Goal: Task Accomplishment & Management: Manage account settings

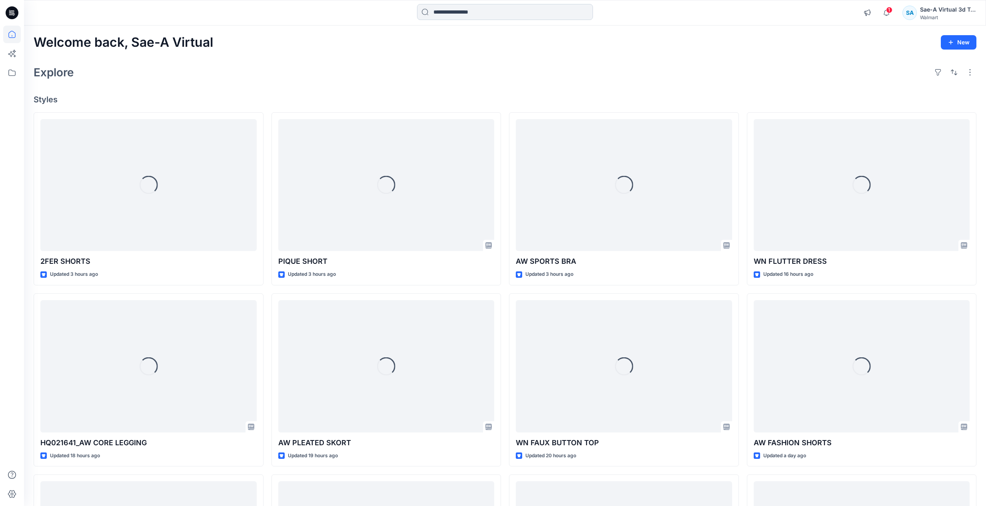
click at [450, 14] on input at bounding box center [505, 12] width 176 height 16
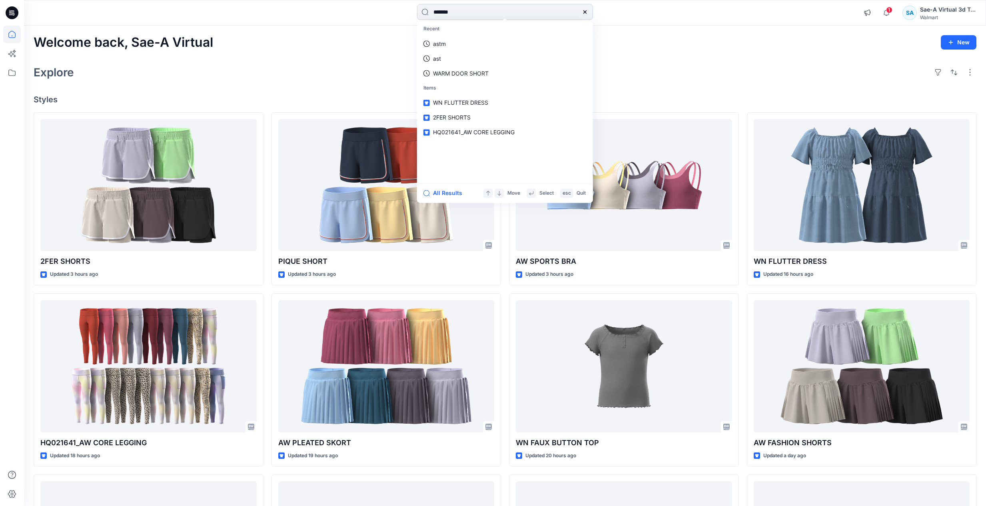
type input "********"
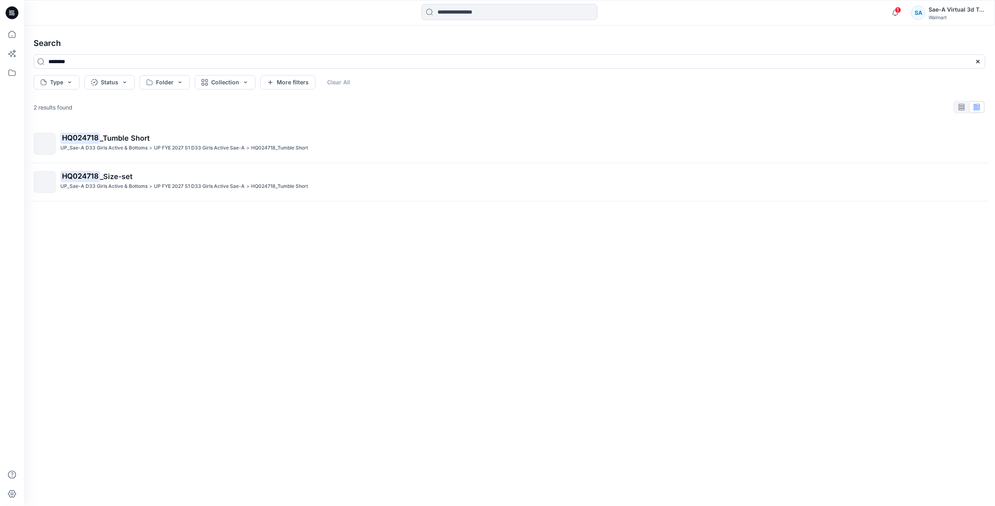
click at [136, 174] on p "HQ024718 _Size-set" at bounding box center [522, 176] width 924 height 11
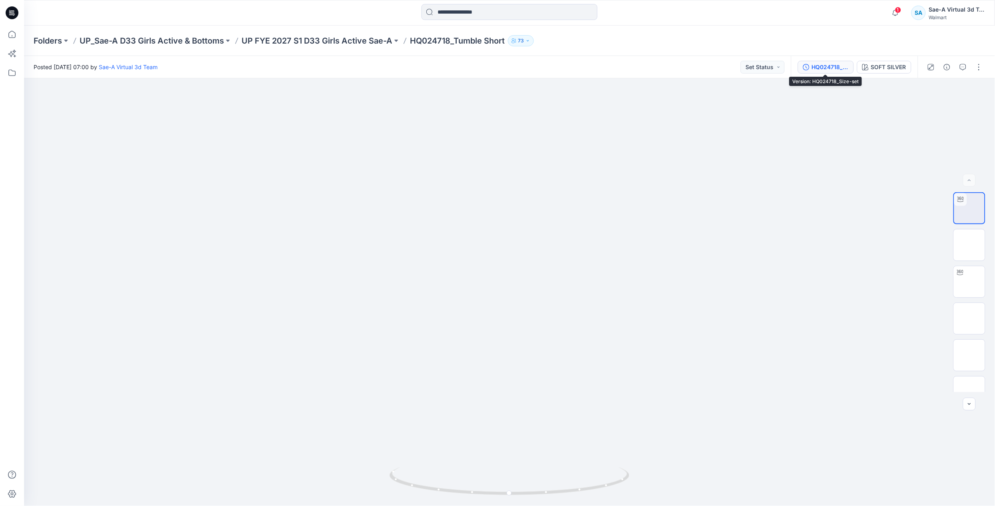
click at [843, 71] on button "HQ024718_Size-set" at bounding box center [826, 67] width 56 height 13
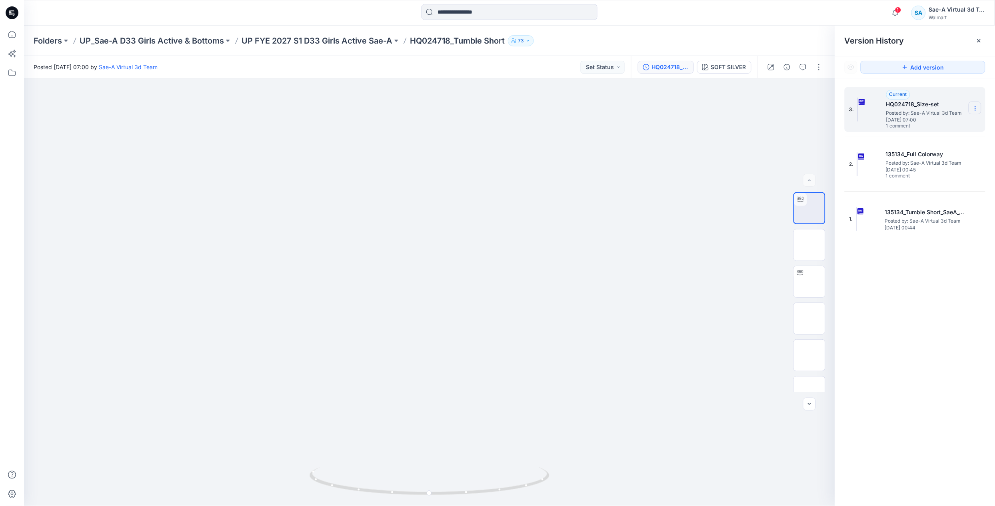
click at [976, 106] on icon at bounding box center [975, 108] width 6 height 6
click at [946, 137] on span "Duplicate Version" at bounding box center [923, 141] width 45 height 10
click at [974, 111] on icon at bounding box center [975, 108] width 6 height 6
click at [793, 42] on div "Folders UP_Sae-A D33 Girls Active & Bottoms UP FYE 2027 S1 D33 Girls Active Sae…" at bounding box center [478, 40] width 889 height 11
click at [985, 41] on div "Version History" at bounding box center [915, 41] width 160 height 30
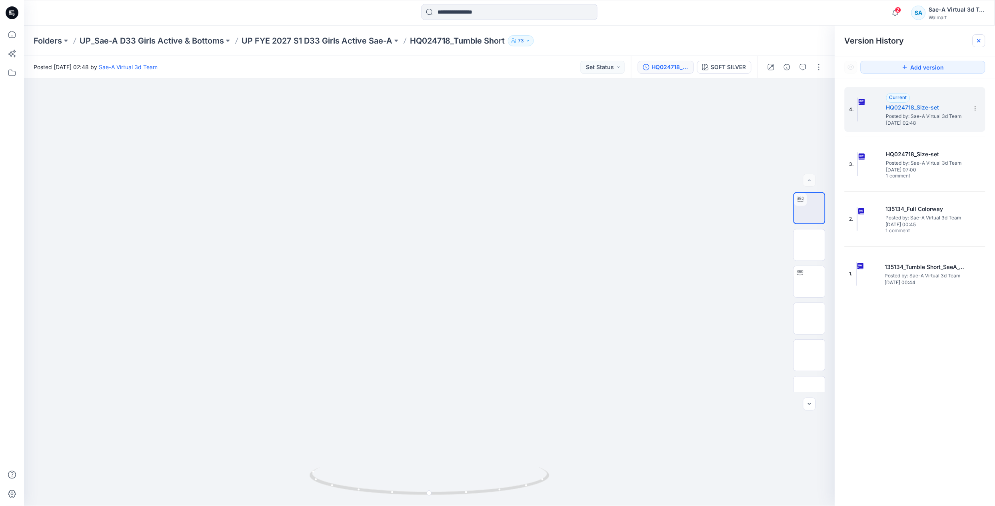
click at [977, 41] on icon at bounding box center [979, 41] width 6 height 6
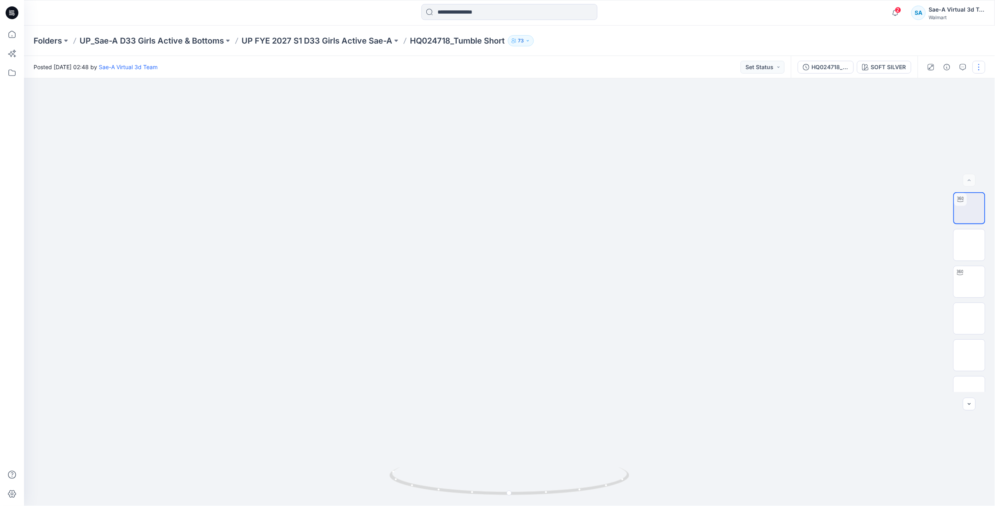
click at [978, 71] on button "button" at bounding box center [978, 67] width 13 height 13
click at [935, 104] on button "Edit" at bounding box center [945, 107] width 74 height 15
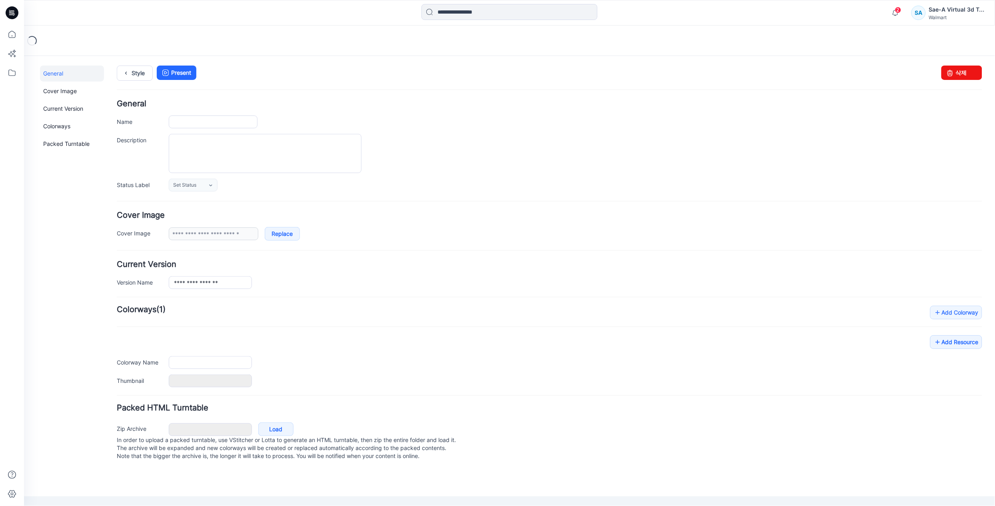
type input "**********"
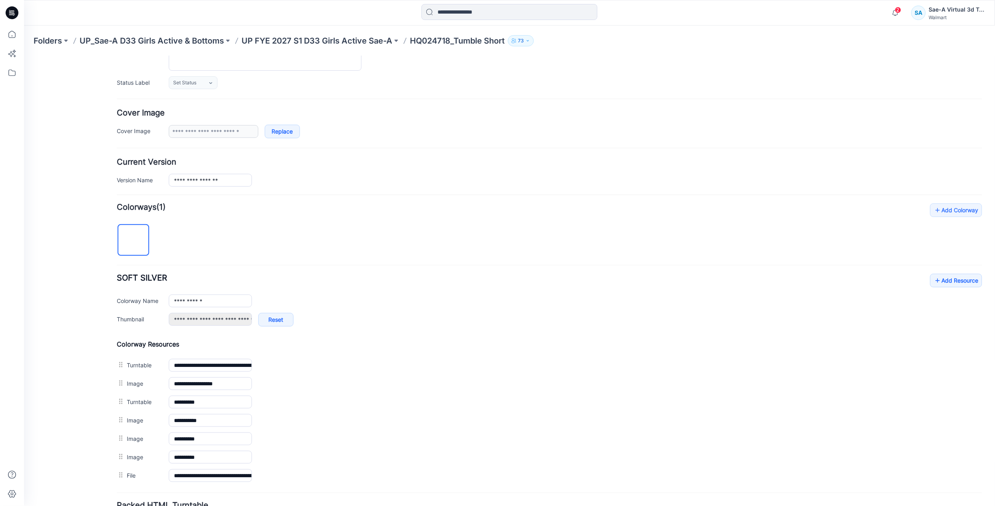
scroll to position [176, 0]
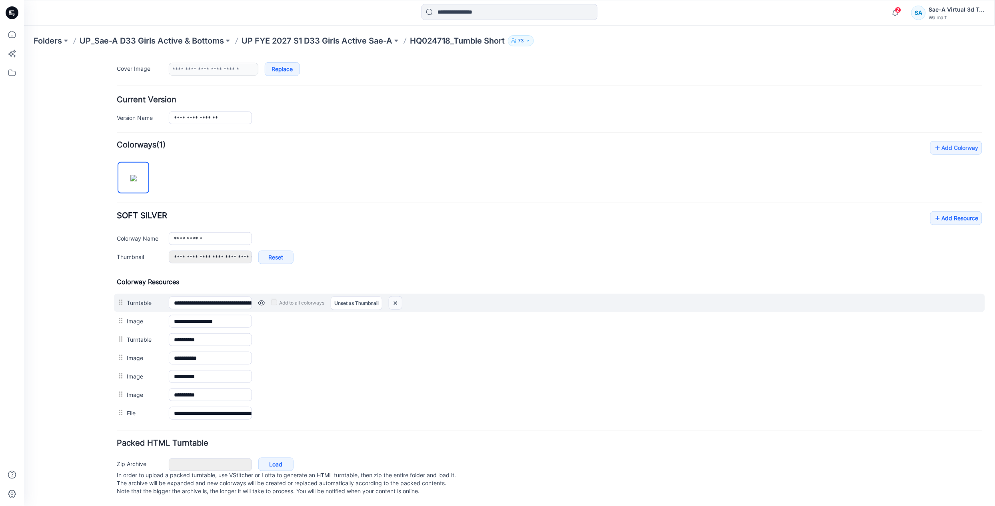
click at [397, 296] on img at bounding box center [395, 302] width 13 height 13
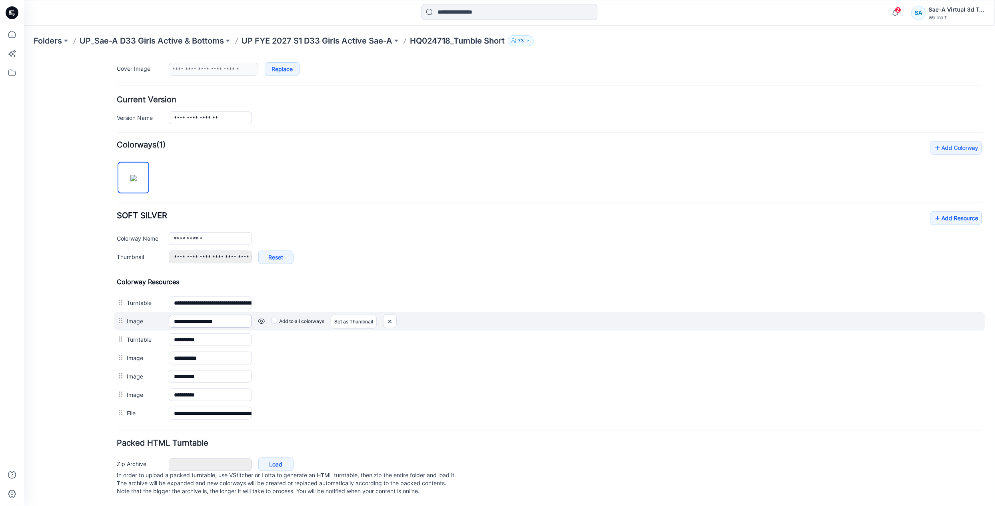
type input "**********"
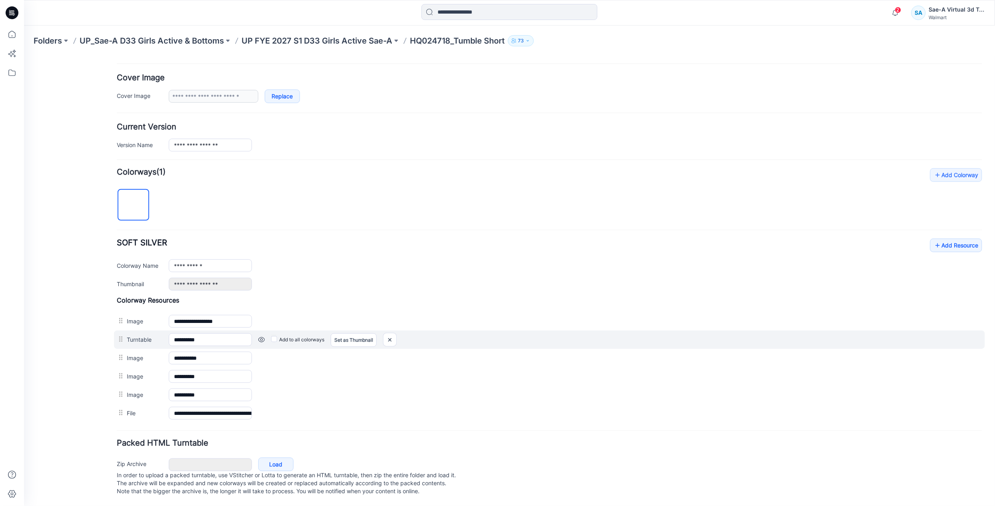
scroll to position [148, 0]
click at [394, 333] on img at bounding box center [389, 339] width 13 height 13
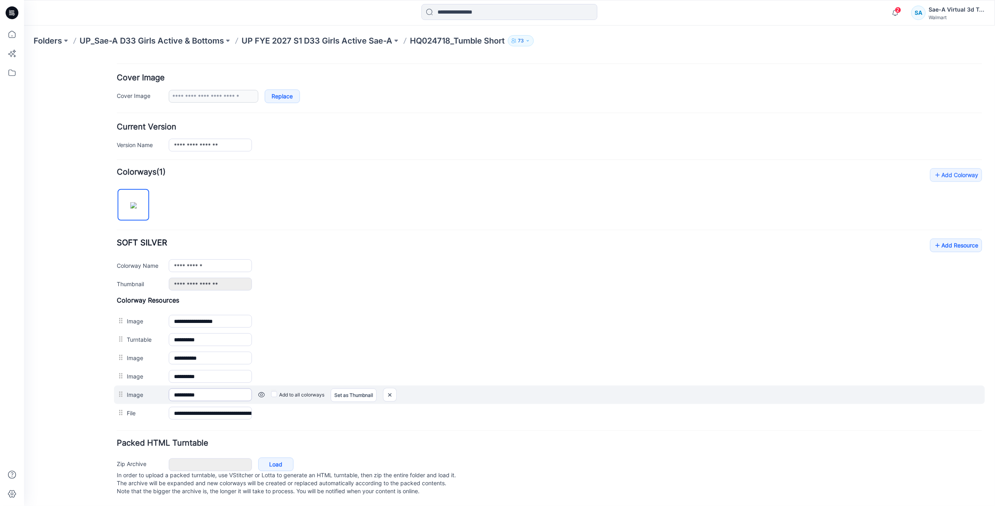
scroll to position [130, 0]
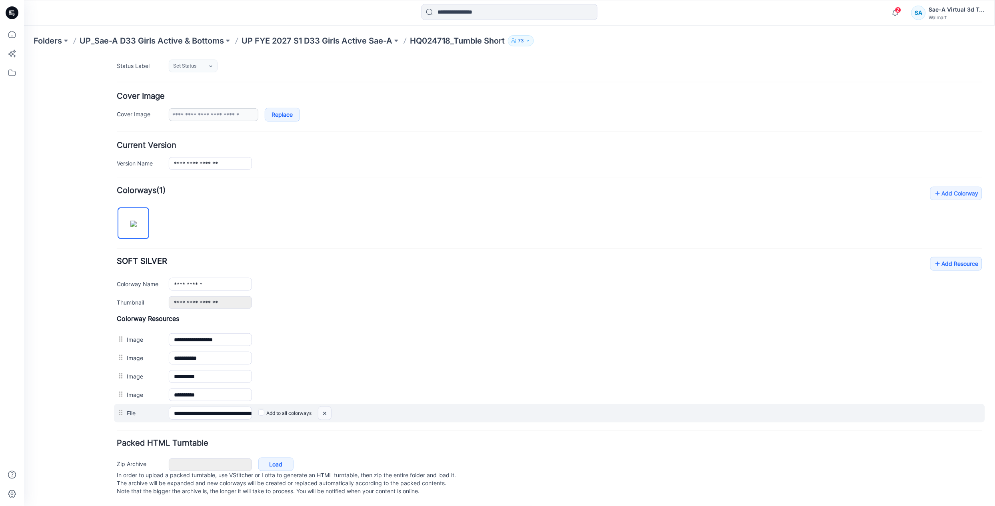
click at [320, 407] on img at bounding box center [324, 413] width 13 height 13
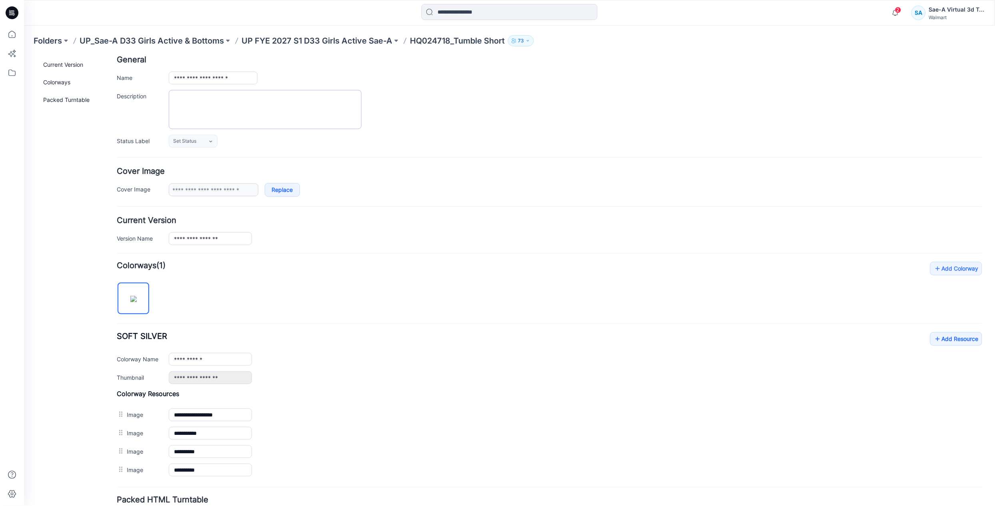
scroll to position [0, 0]
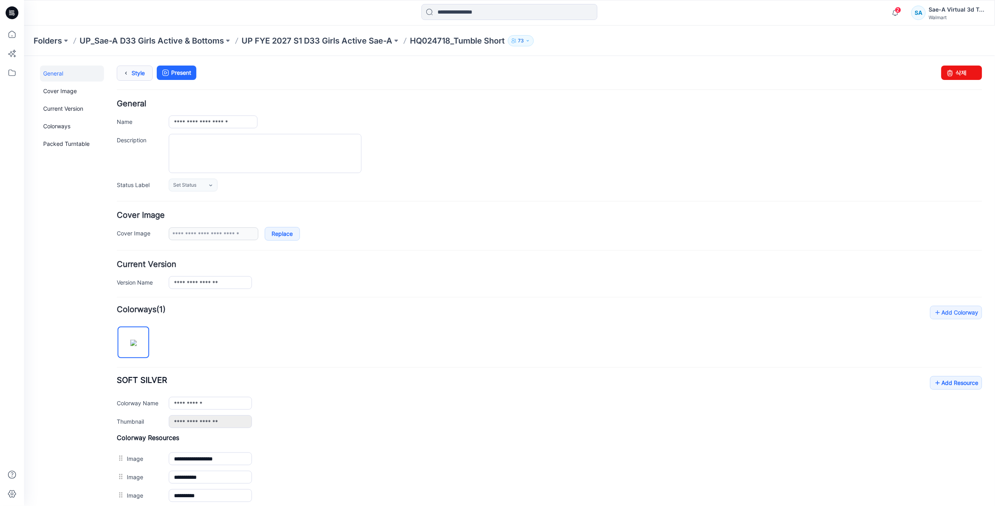
click at [145, 76] on link "Style" at bounding box center [134, 72] width 36 height 15
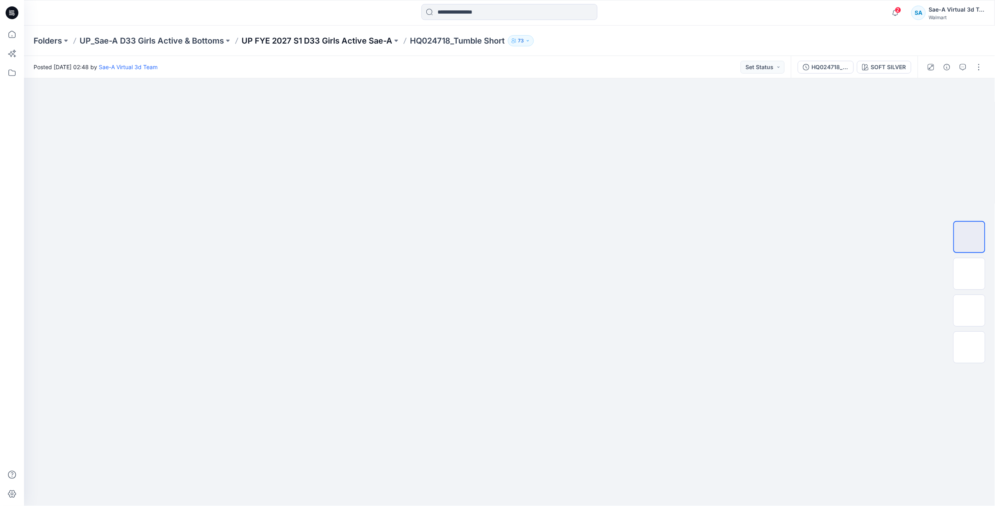
click at [339, 42] on p "UP FYE 2027 S1 D33 Girls Active Sae-A" at bounding box center [317, 40] width 151 height 11
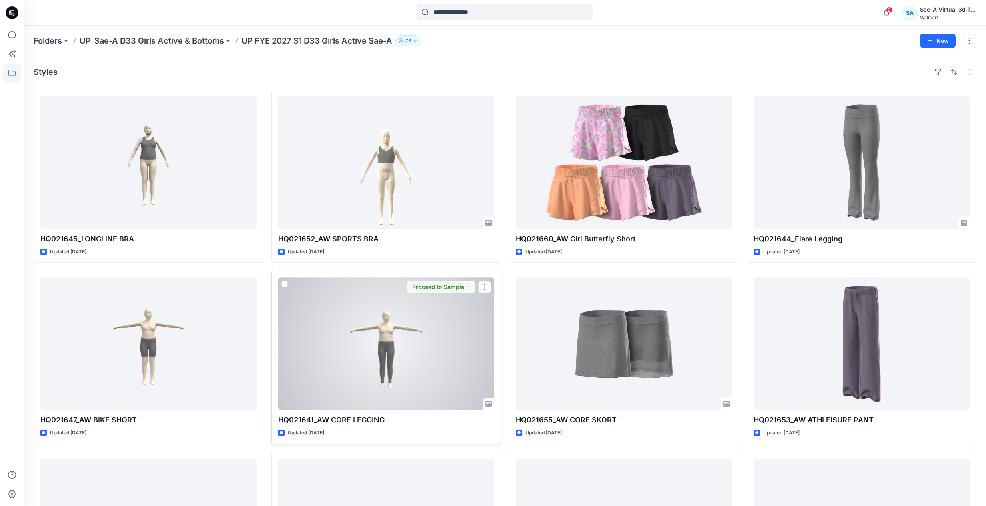
click at [423, 377] on div at bounding box center [386, 344] width 216 height 132
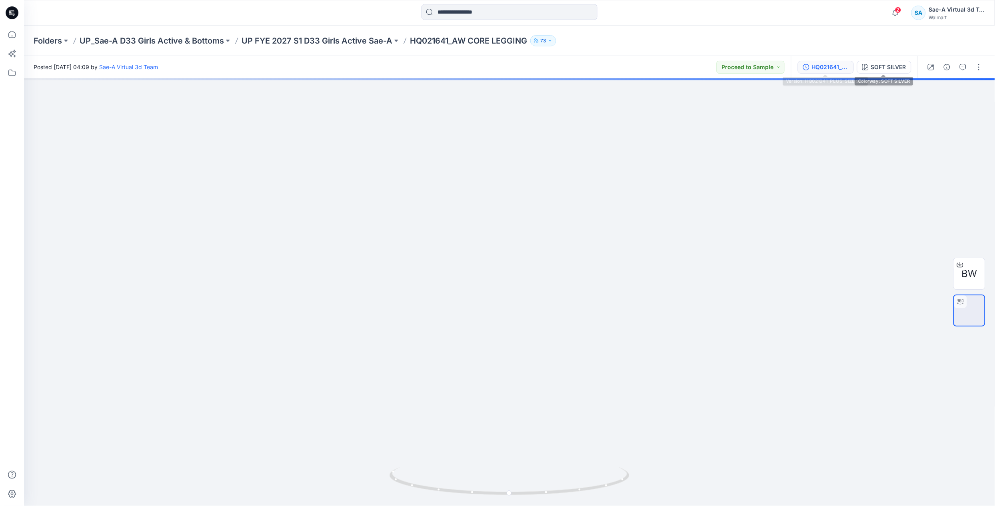
click at [847, 65] on div "HQ021641_PLUS_SIZE SET" at bounding box center [830, 67] width 37 height 9
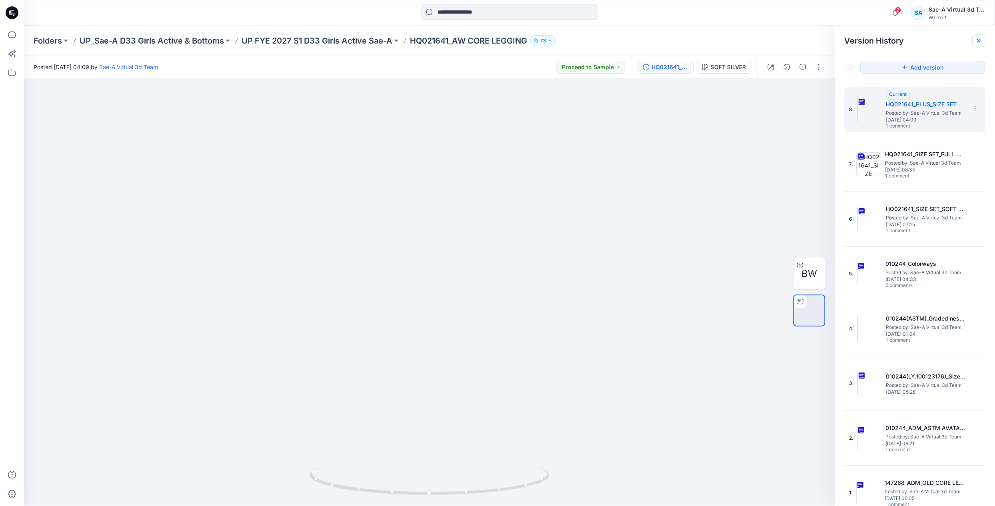
click at [980, 40] on icon at bounding box center [978, 40] width 3 height 3
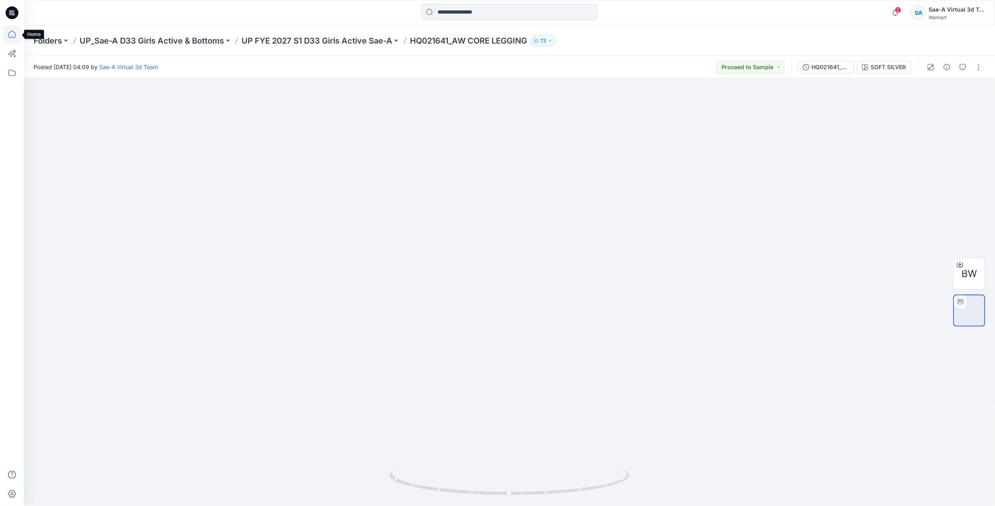
click at [18, 31] on icon at bounding box center [12, 35] width 18 height 18
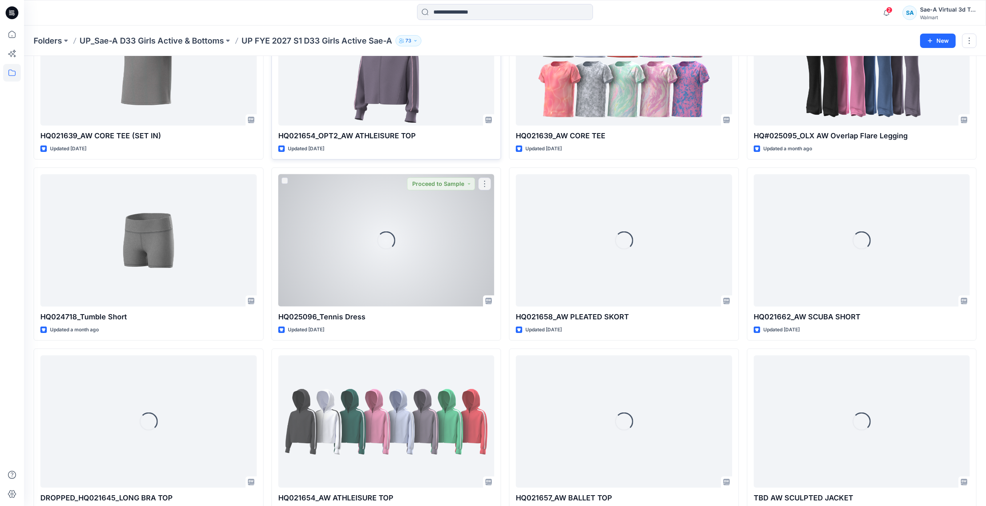
scroll to position [517, 0]
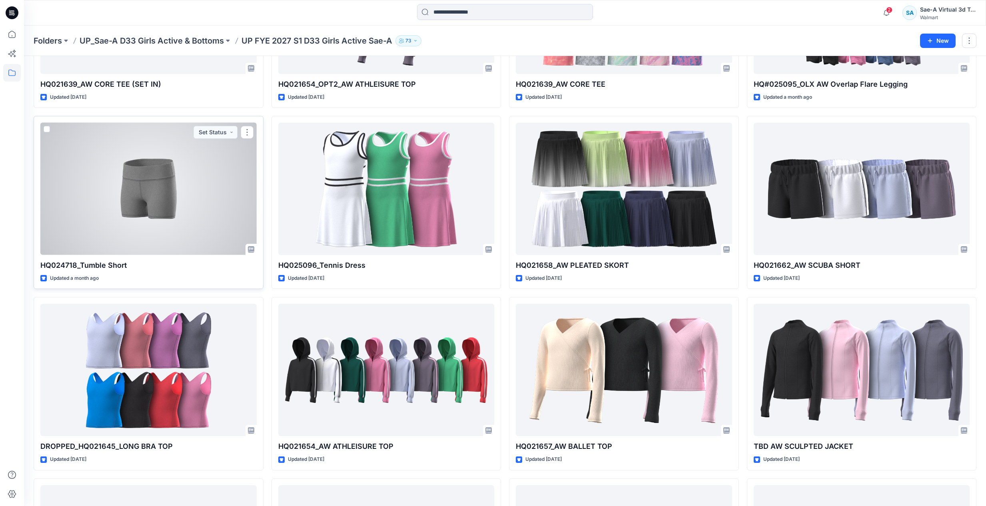
click at [172, 234] on div at bounding box center [148, 189] width 216 height 132
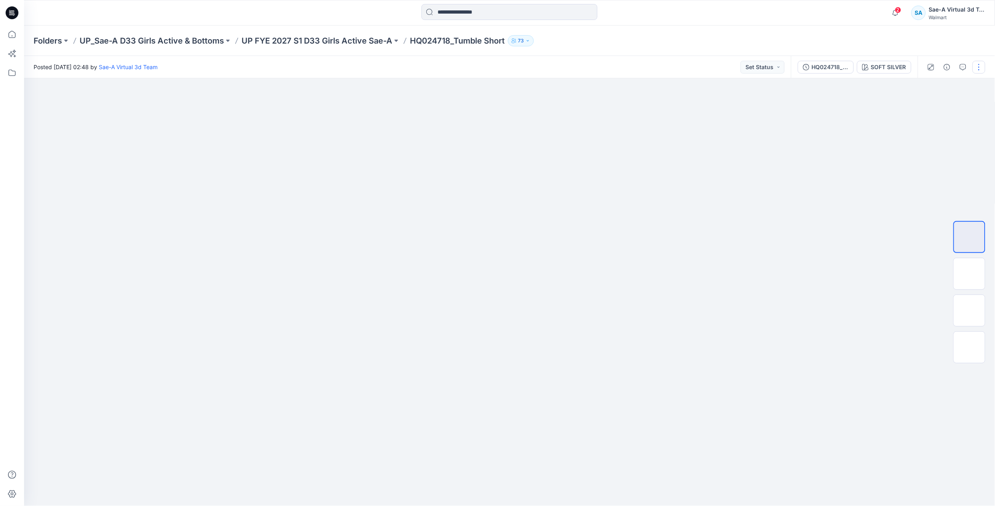
click at [977, 64] on button "button" at bounding box center [978, 67] width 13 height 13
click at [930, 108] on p "Edit" at bounding box center [928, 108] width 10 height 8
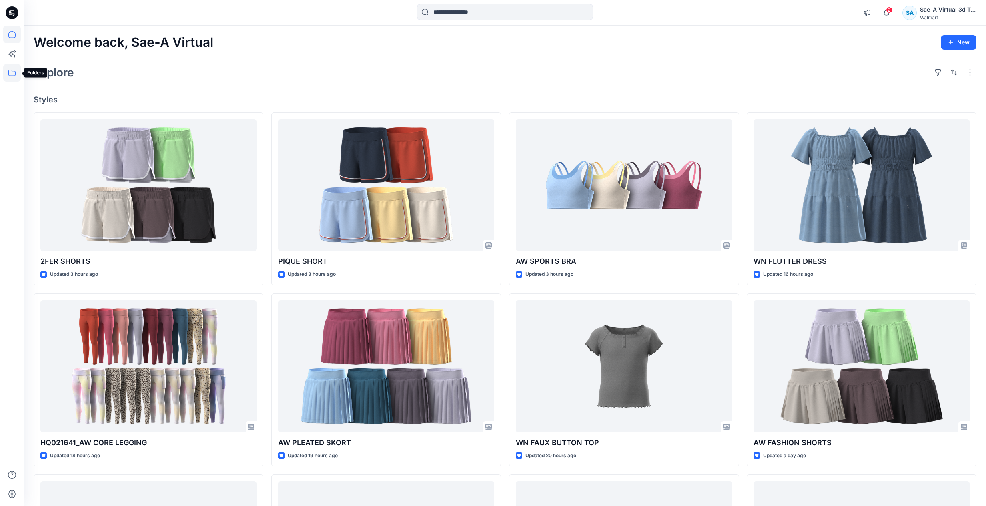
click at [9, 68] on icon at bounding box center [12, 73] width 18 height 18
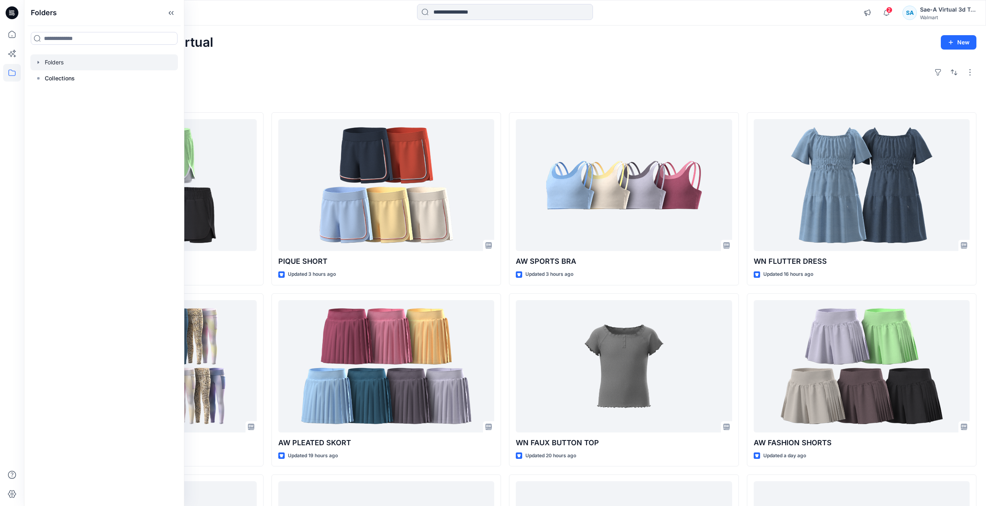
click at [40, 62] on icon "button" at bounding box center [38, 62] width 6 height 6
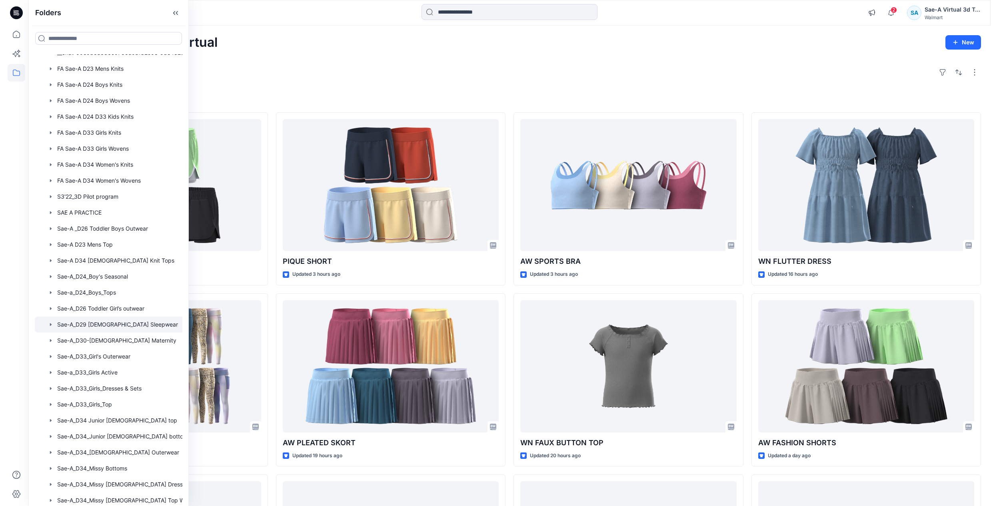
scroll to position [60, 0]
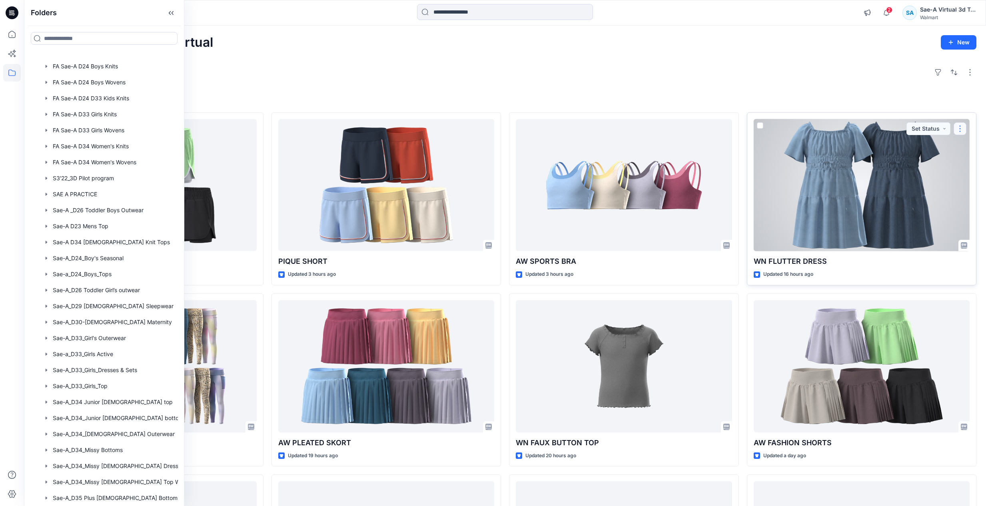
click at [960, 127] on button "button" at bounding box center [960, 128] width 13 height 13
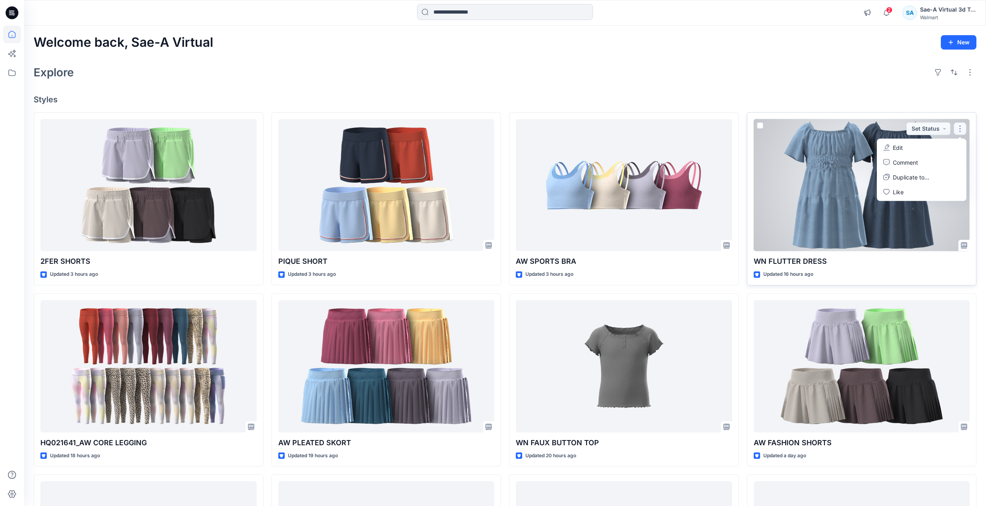
click at [937, 150] on button "Edit" at bounding box center [921, 147] width 86 height 15
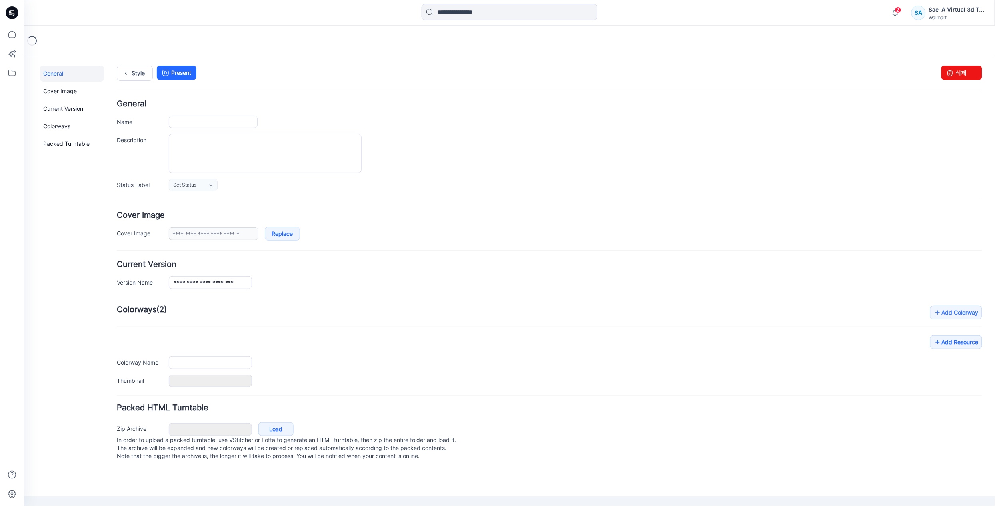
type input "**********"
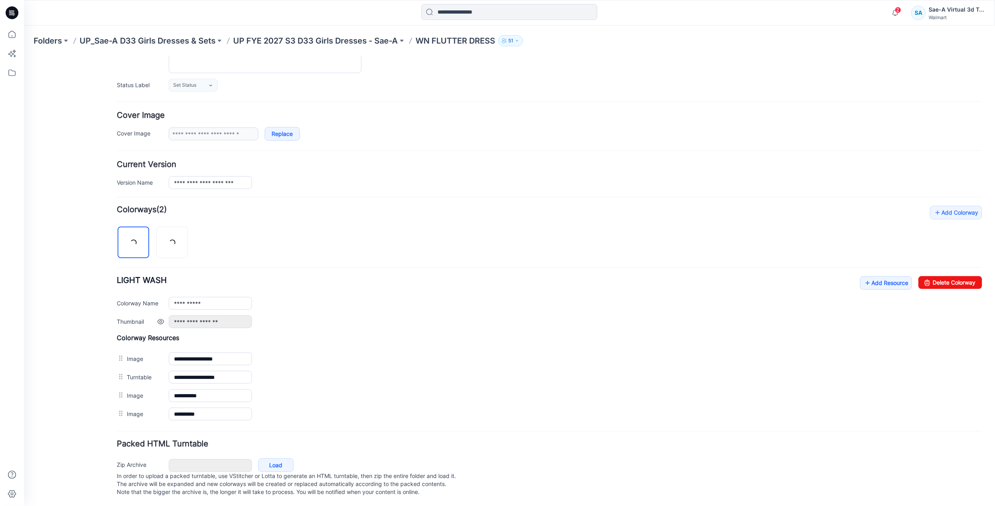
scroll to position [112, 0]
click at [864, 275] on link "Add Resource" at bounding box center [886, 282] width 52 height 14
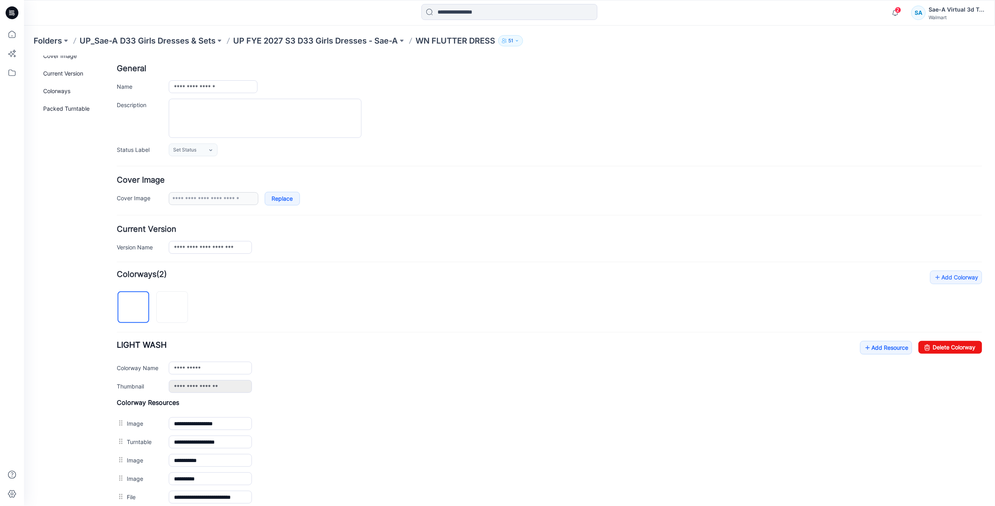
scroll to position [0, 0]
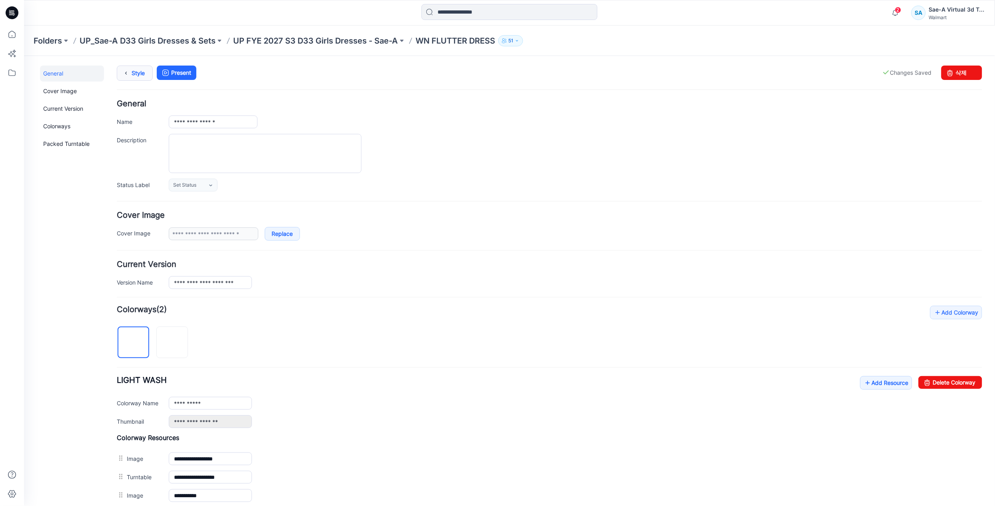
click at [131, 78] on icon at bounding box center [125, 73] width 11 height 14
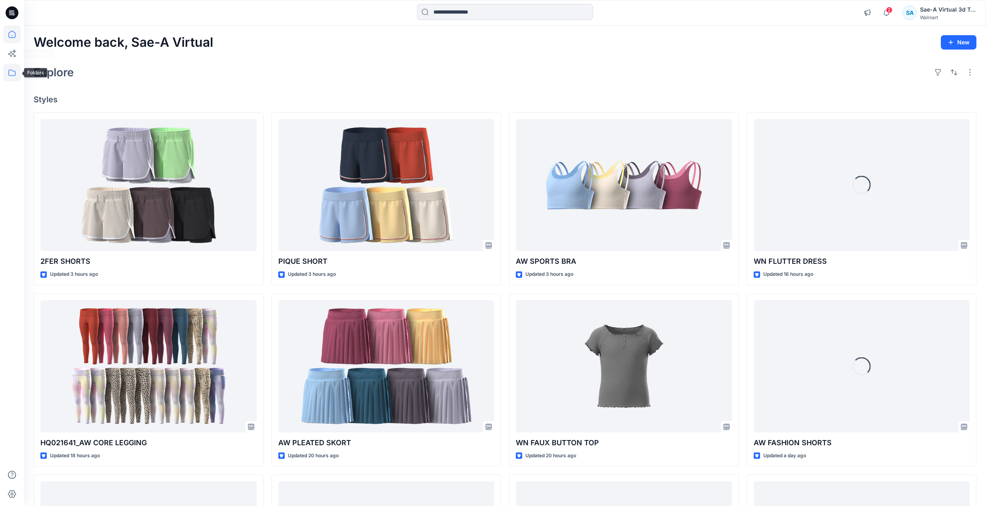
click at [14, 70] on icon at bounding box center [12, 73] width 18 height 18
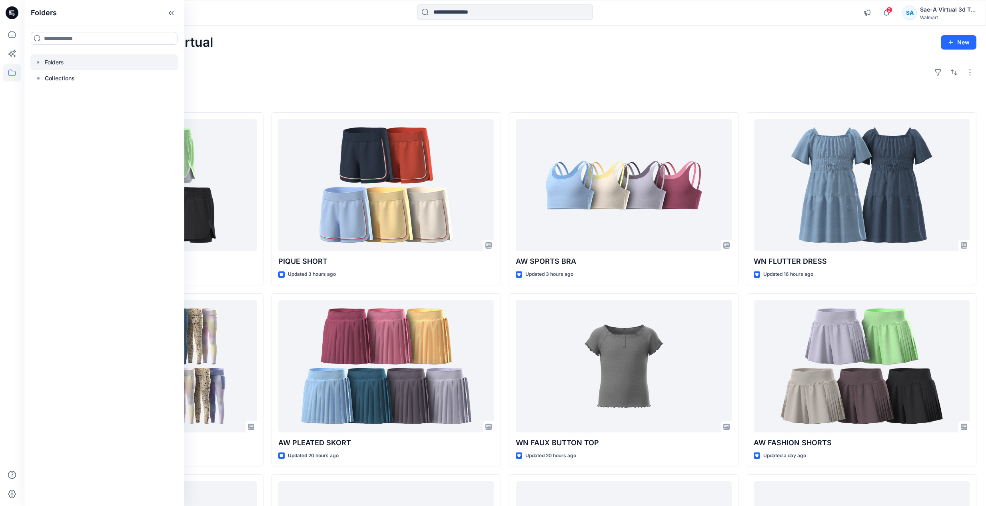
click at [37, 59] on icon "button" at bounding box center [38, 62] width 6 height 6
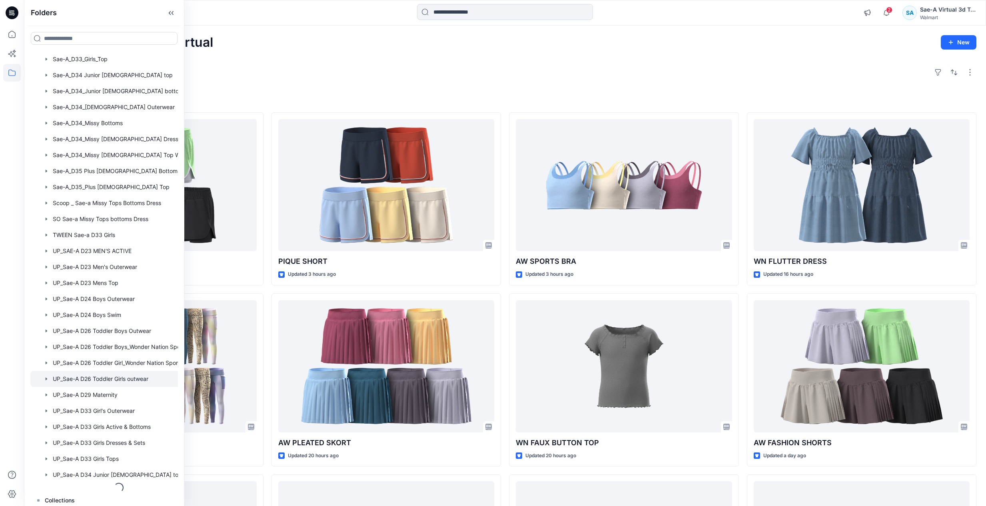
scroll to position [390, 0]
click at [113, 423] on div at bounding box center [114, 424] width 168 height 16
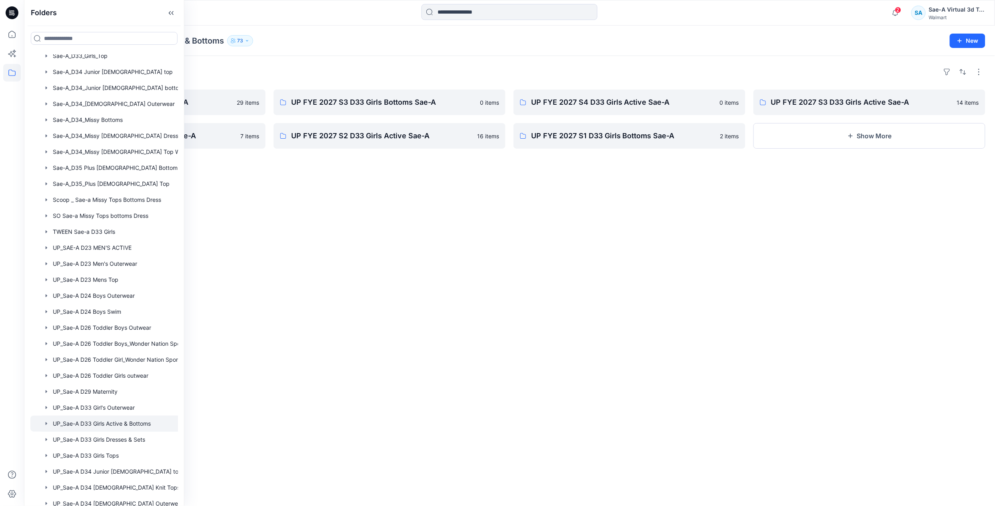
click at [303, 49] on div "Folders UP_Sae-A D33 Girls Active & Bottoms 73 New" at bounding box center [509, 41] width 971 height 30
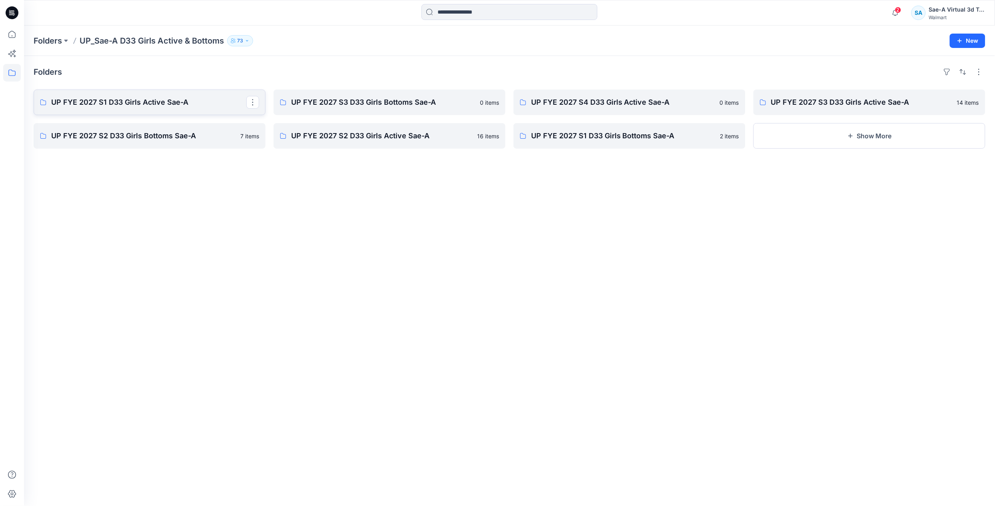
click at [158, 102] on p "UP FYE 2027 S1 D33 Girls Active Sae-A" at bounding box center [148, 102] width 195 height 11
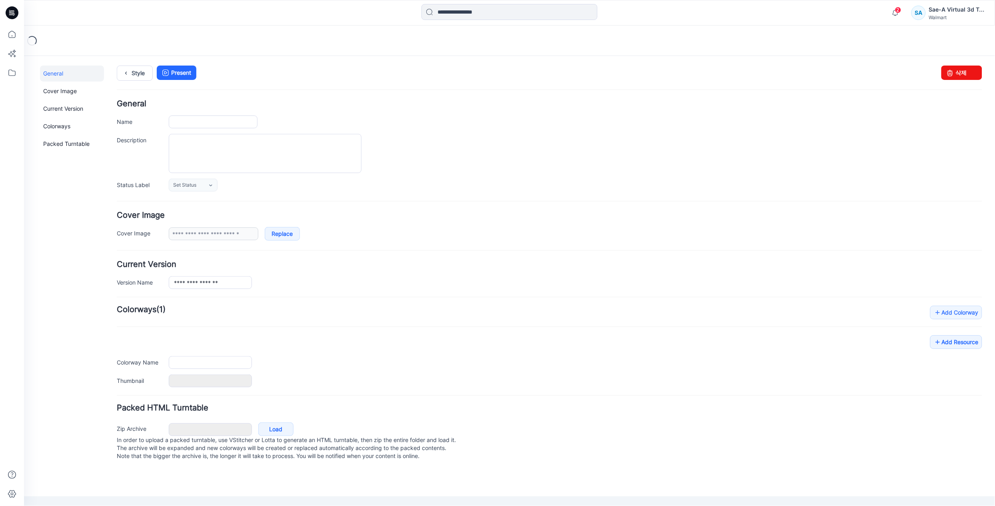
type input "**********"
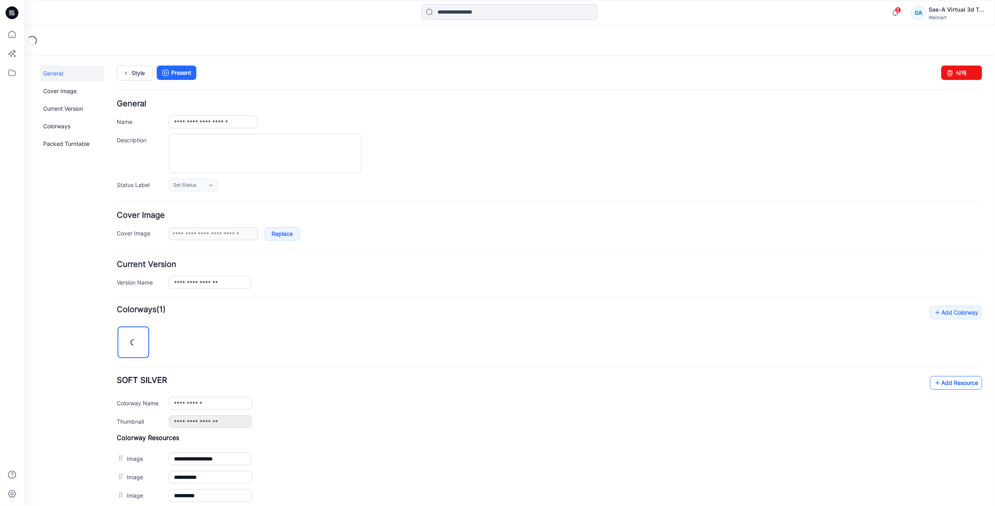
click at [935, 381] on link "Add Resource" at bounding box center [956, 383] width 52 height 14
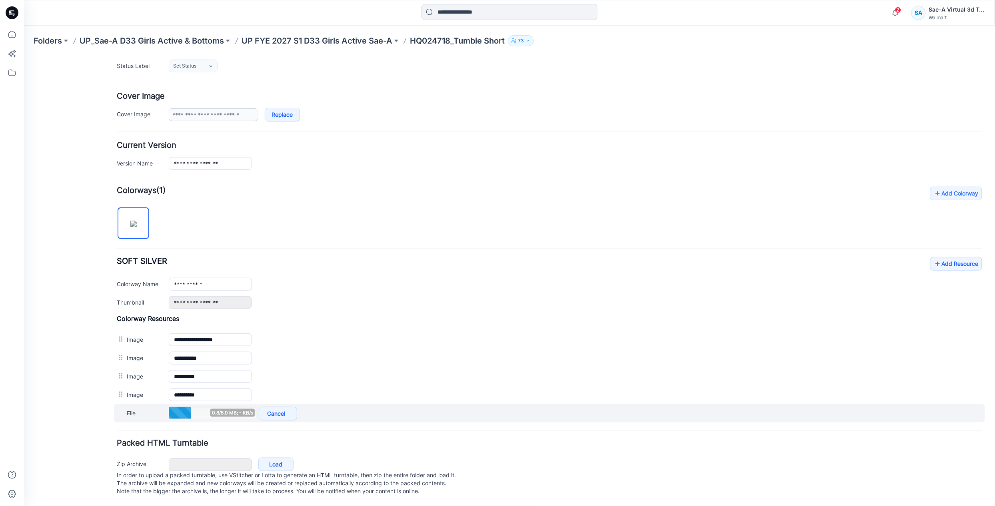
click at [274, 395] on div "**********" at bounding box center [548, 368] width 865 height 108
click at [274, 407] on link "Cancel" at bounding box center [277, 414] width 38 height 14
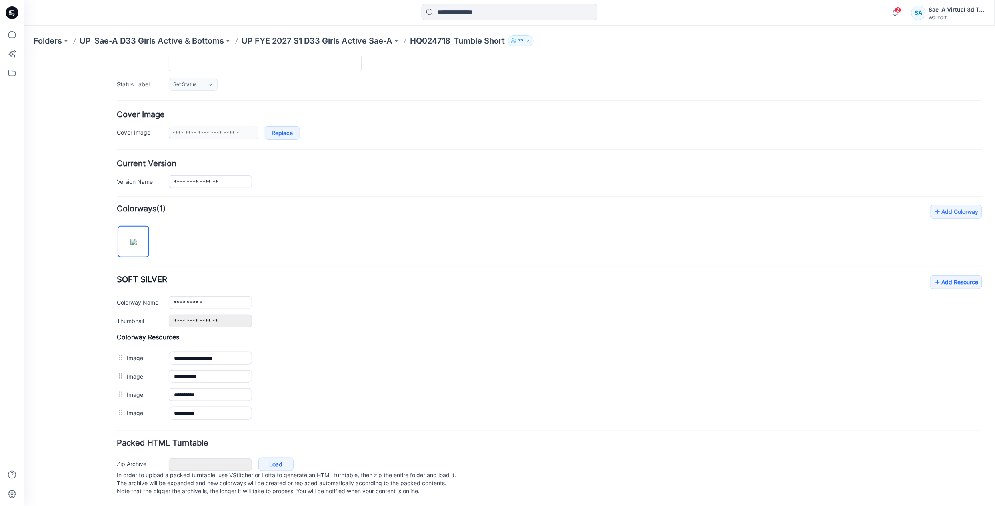
scroll to position [112, 0]
click at [282, 457] on link "Load" at bounding box center [275, 464] width 35 height 14
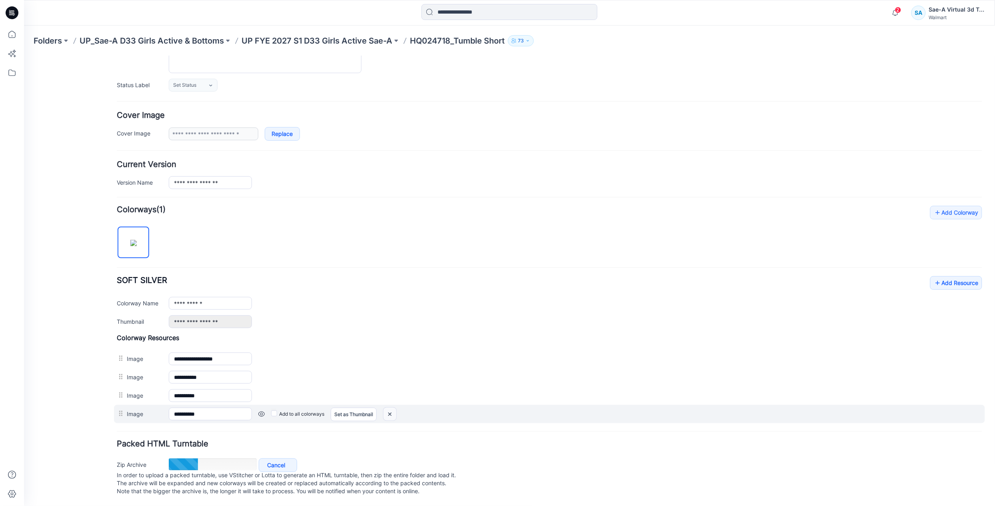
click at [390, 407] on img at bounding box center [389, 413] width 13 height 13
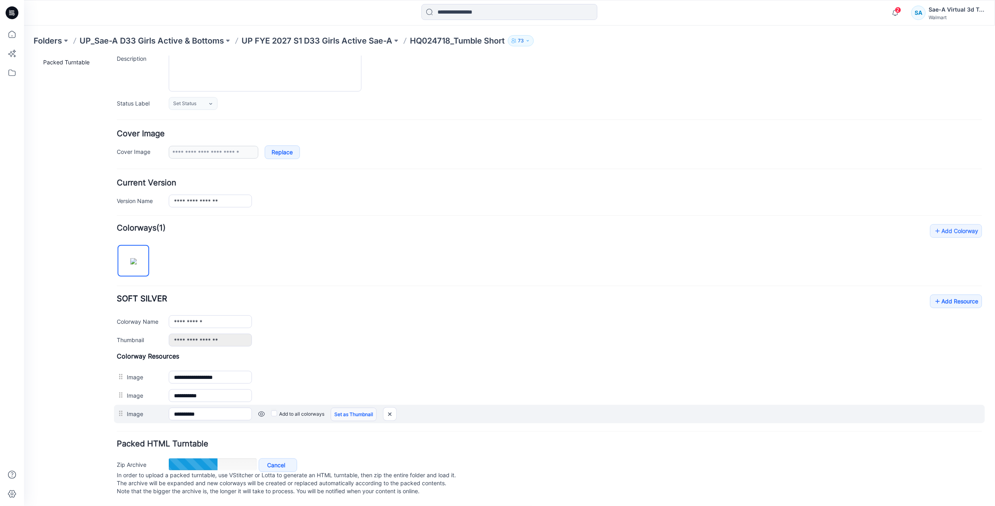
scroll to position [92, 0]
click at [393, 409] on img at bounding box center [389, 413] width 13 height 13
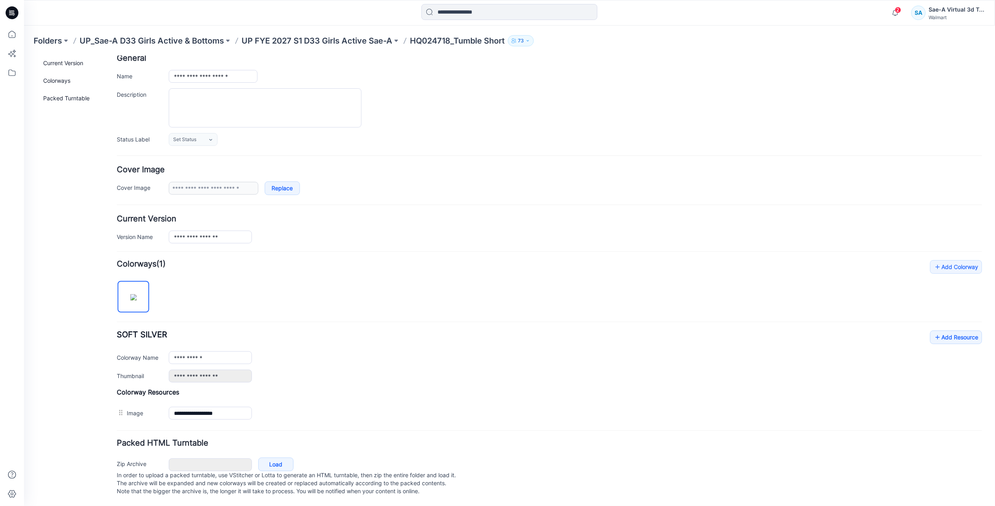
scroll to position [56, 0]
click at [950, 330] on link "Add Resource" at bounding box center [956, 337] width 52 height 14
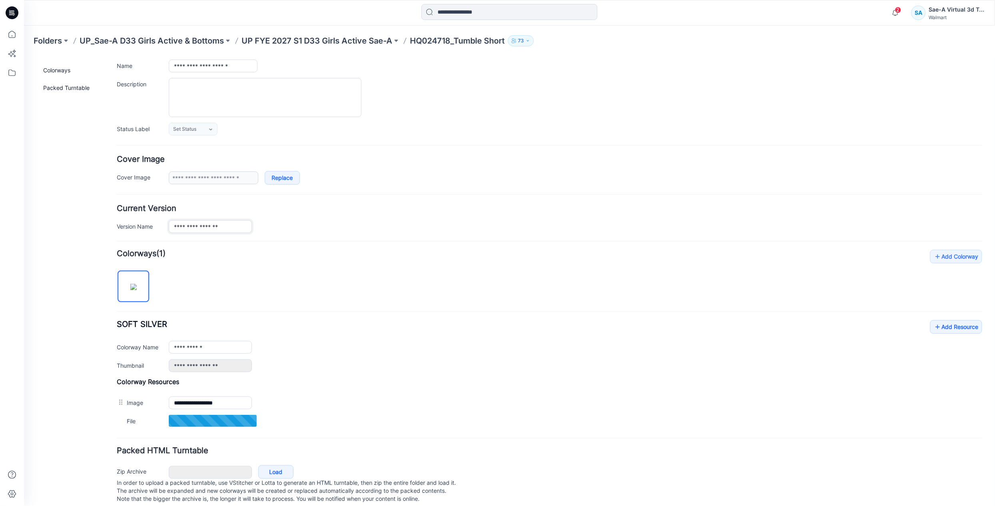
drag, startPoint x: 204, startPoint y: 226, endPoint x: 282, endPoint y: 227, distance: 77.6
click at [272, 227] on div "**********" at bounding box center [574, 226] width 813 height 13
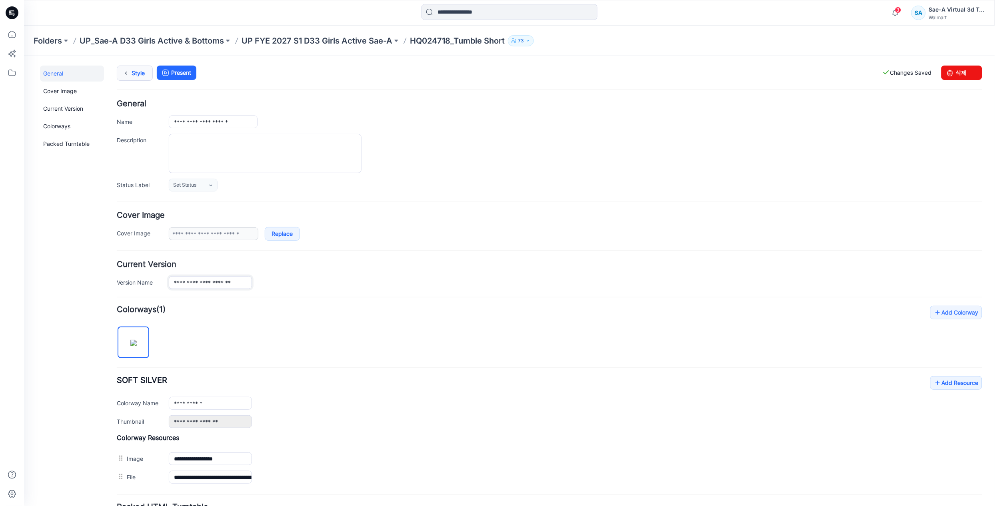
type input "**********"
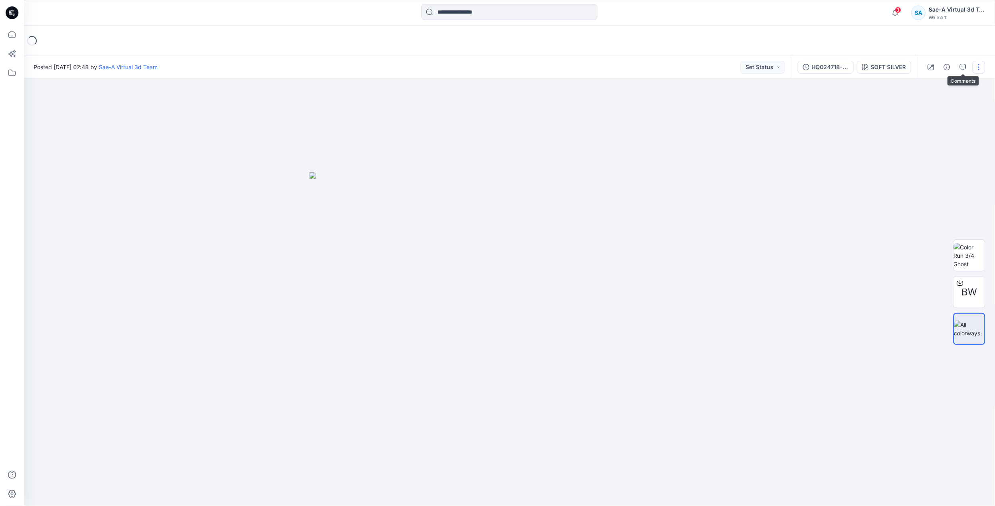
click at [977, 66] on button "button" at bounding box center [978, 67] width 13 height 13
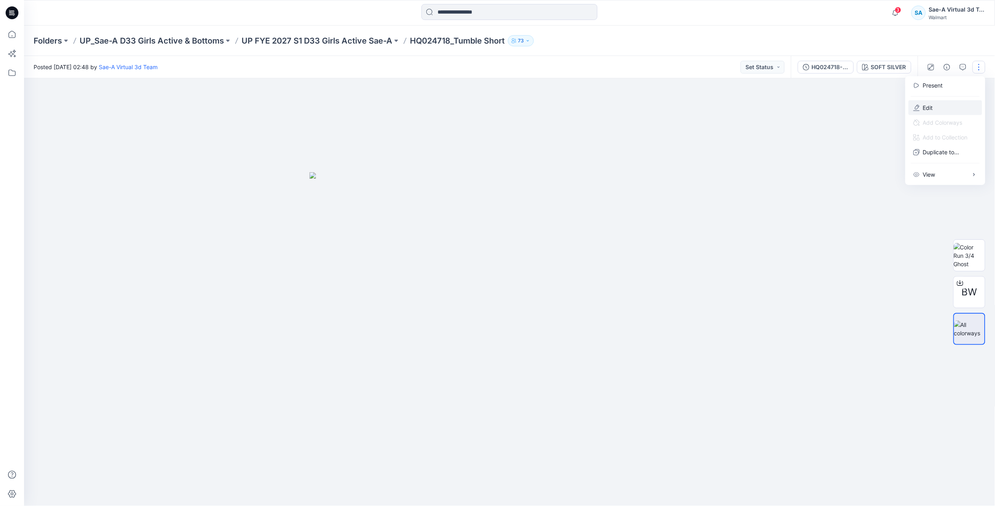
click at [942, 109] on button "Edit" at bounding box center [945, 107] width 74 height 15
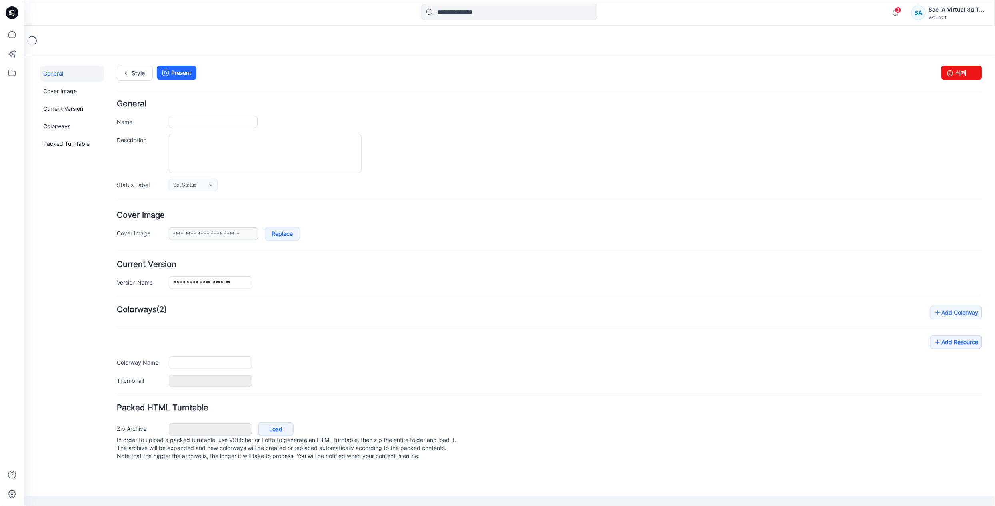
type input "**********"
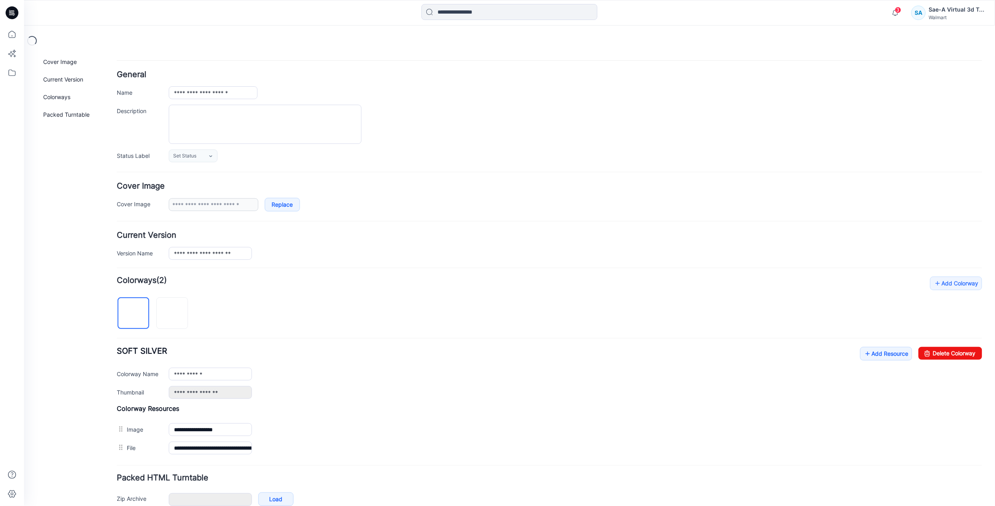
scroll to position [75, 0]
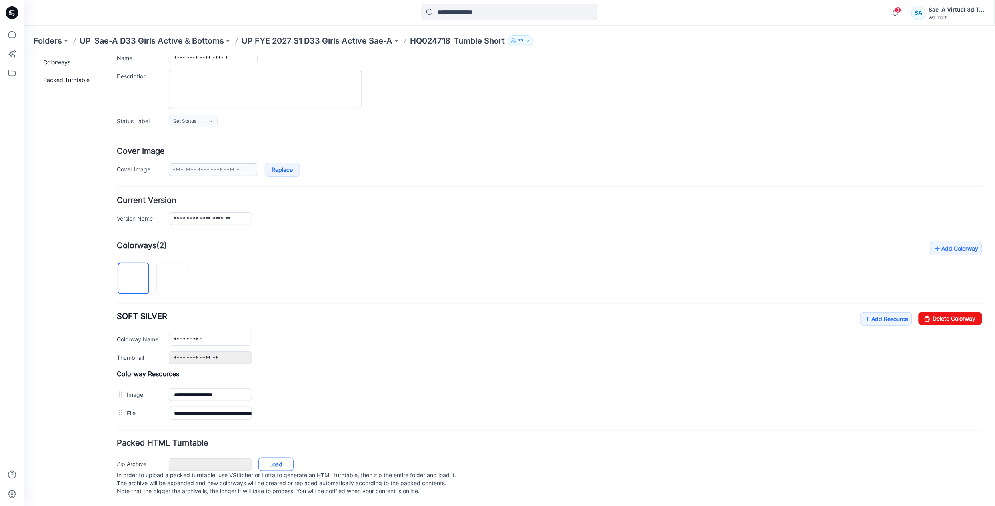
click at [279, 457] on link "Load" at bounding box center [275, 464] width 35 height 14
click at [172, 279] on img at bounding box center [172, 279] width 0 height 0
type input "**********"
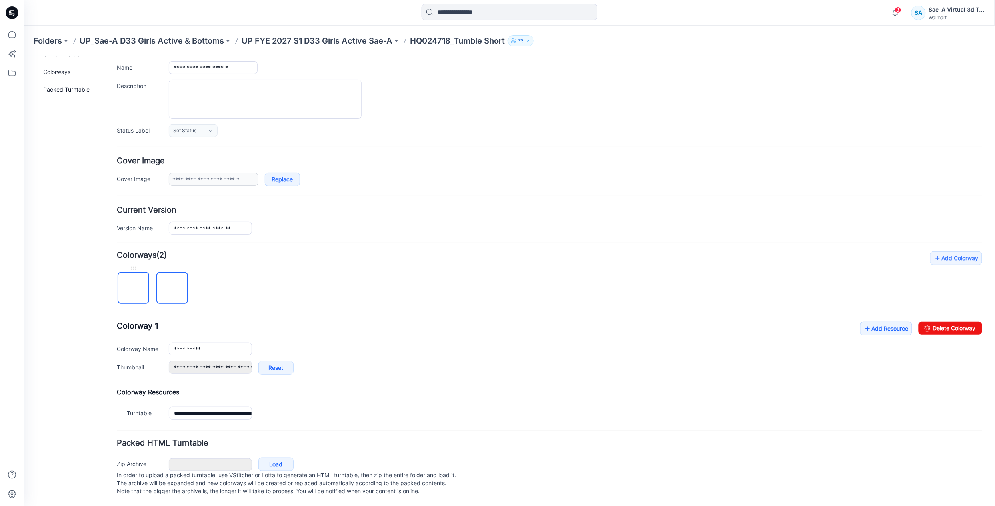
click at [133, 288] on img at bounding box center [133, 288] width 0 height 0
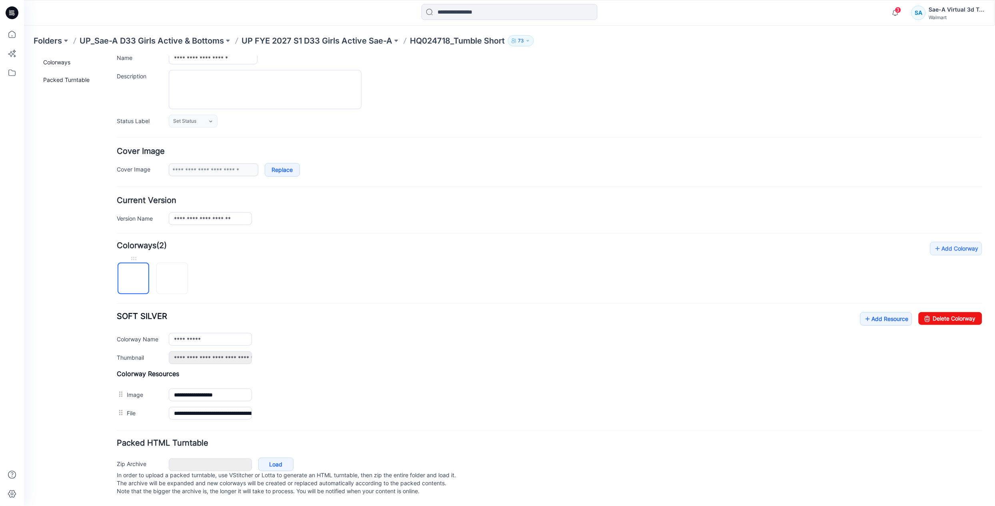
type input "**********"
click at [173, 282] on img at bounding box center [172, 279] width 6 height 6
type input "**********"
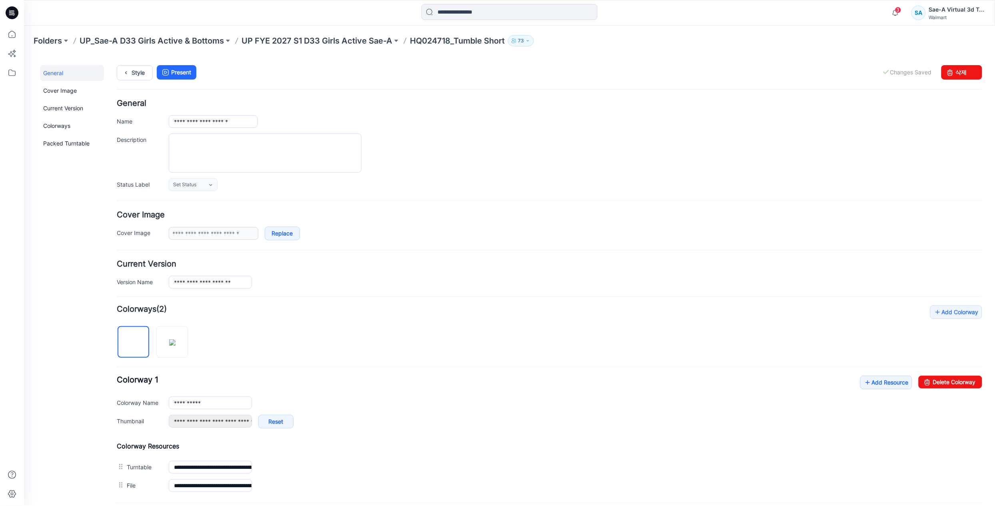
scroll to position [0, 0]
click at [127, 75] on icon at bounding box center [125, 73] width 11 height 14
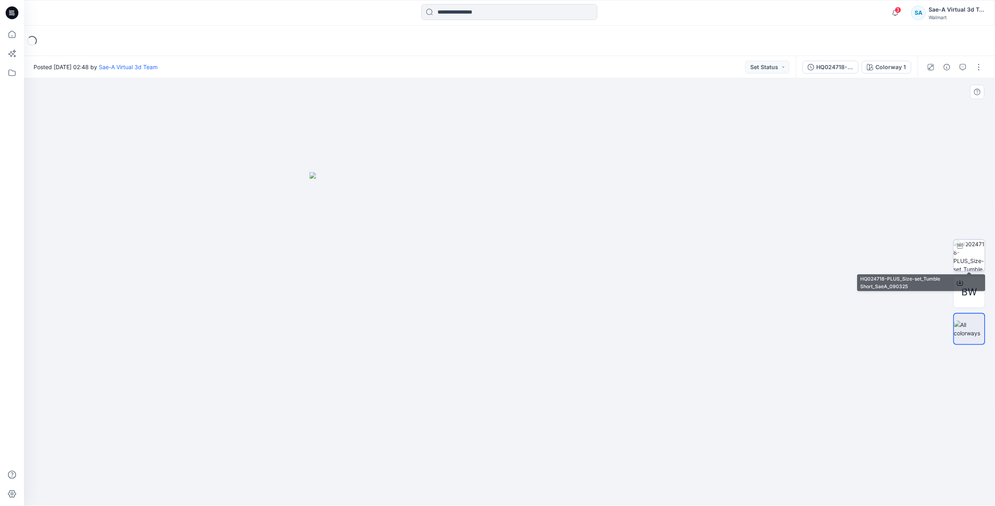
click at [971, 258] on img at bounding box center [969, 255] width 31 height 31
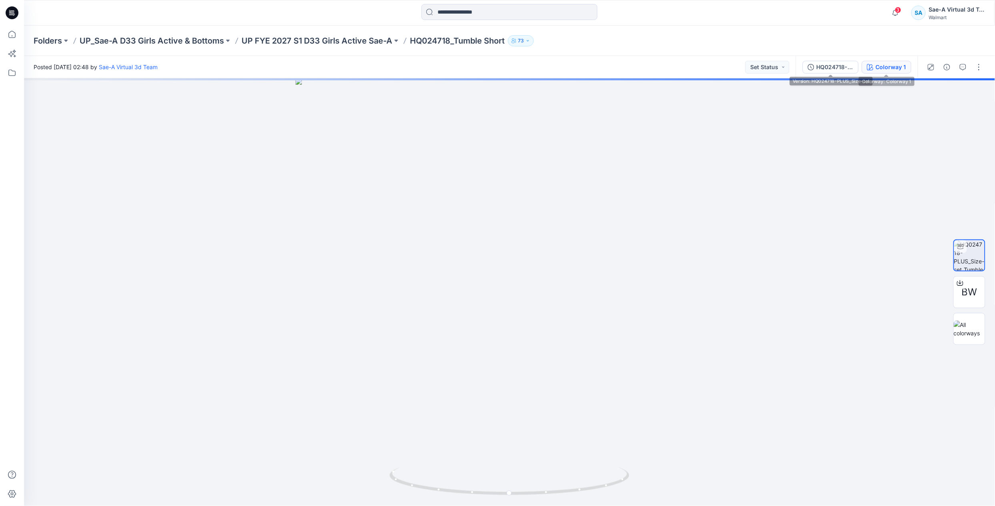
click at [877, 64] on div "Colorway 1" at bounding box center [891, 67] width 30 height 9
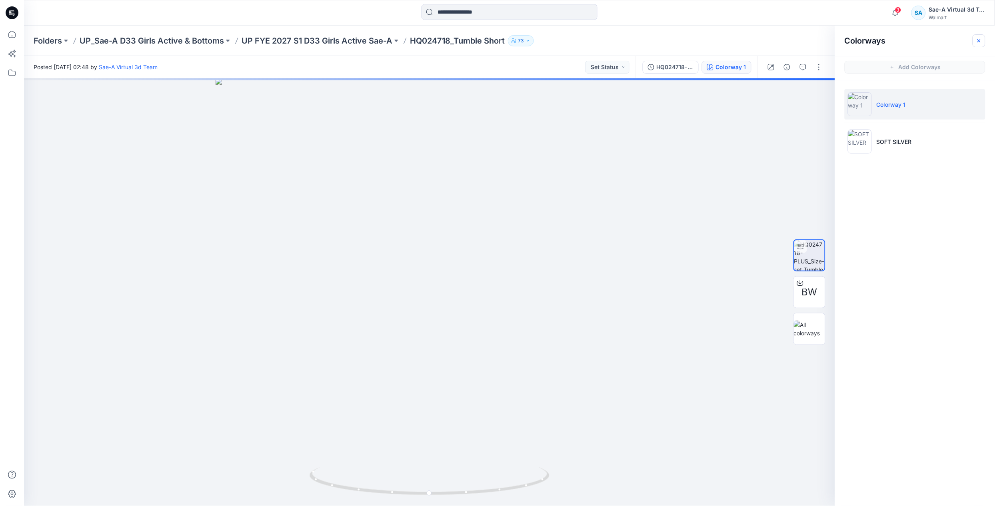
click at [978, 37] on button "button" at bounding box center [978, 40] width 13 height 13
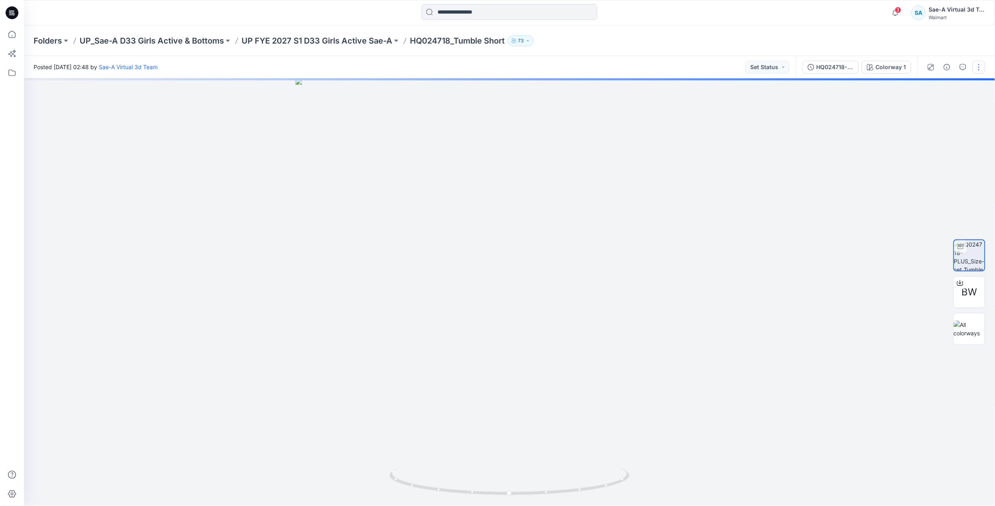
click at [977, 64] on button "button" at bounding box center [978, 67] width 13 height 13
click at [934, 108] on button "Edit" at bounding box center [945, 107] width 74 height 15
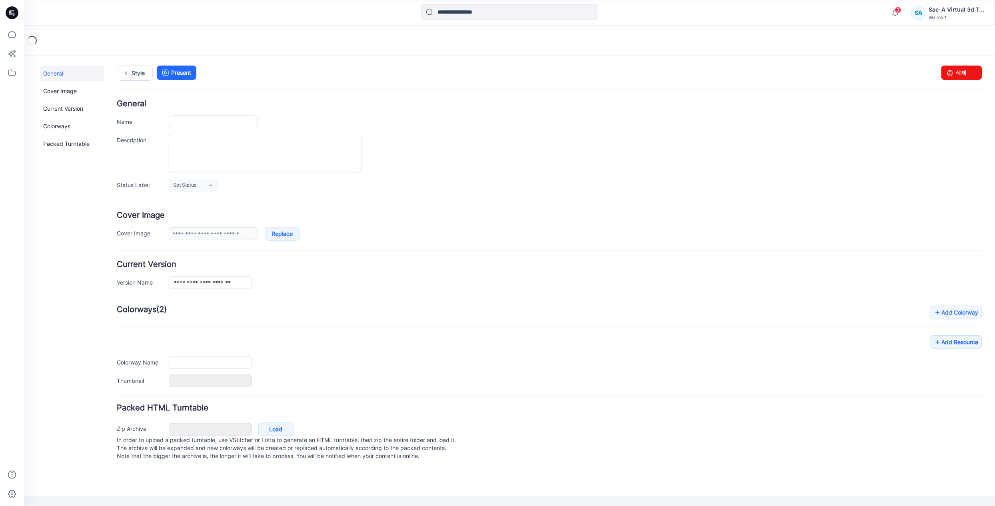
type input "**********"
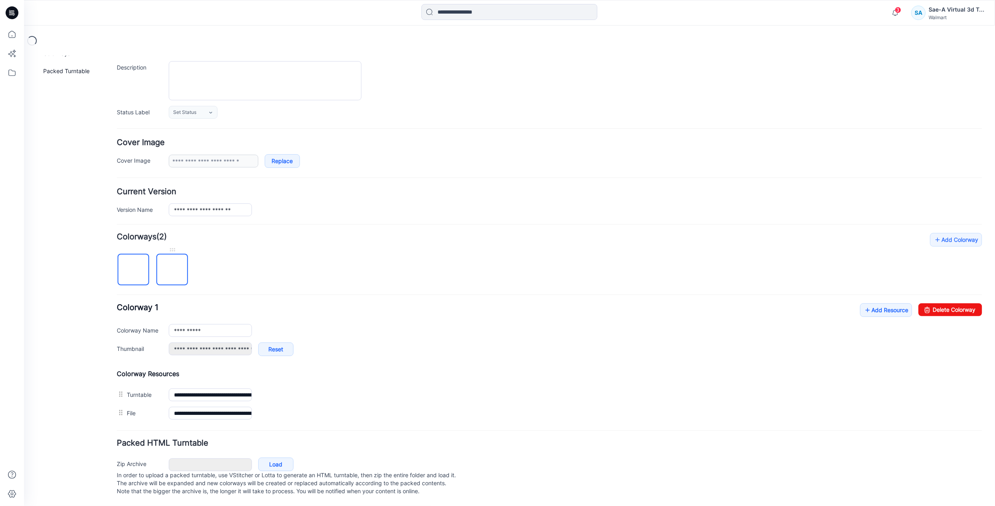
click at [172, 270] on img at bounding box center [172, 270] width 0 height 0
type input "**********"
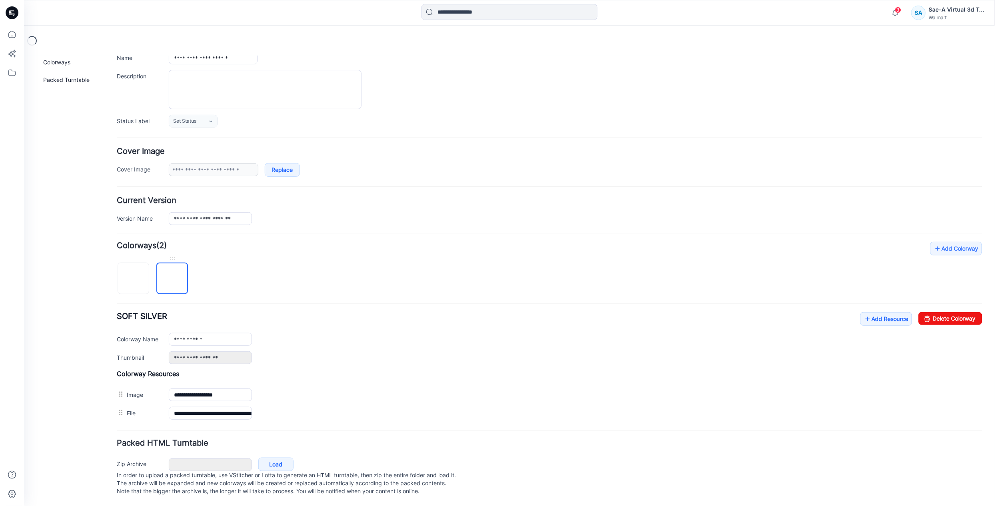
scroll to position [75, 0]
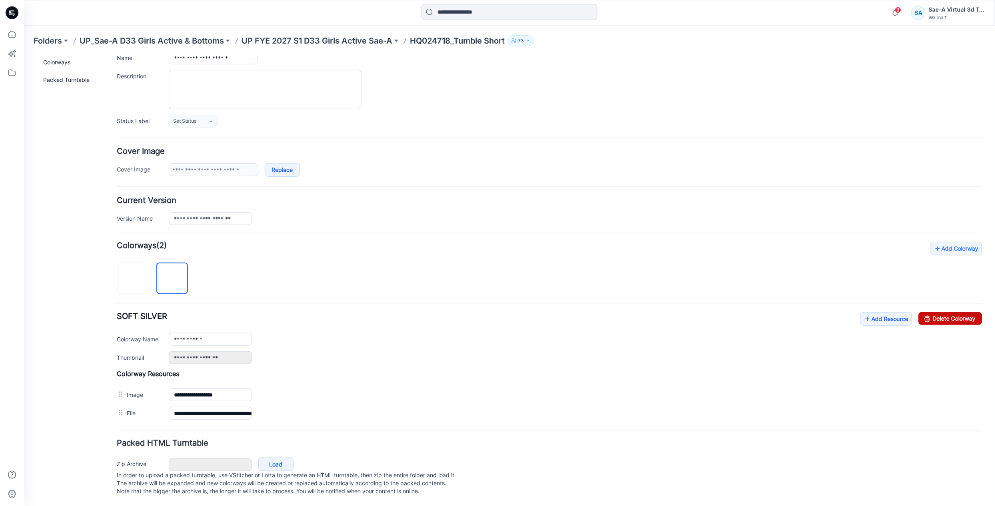
click at [931, 312] on link "Delete Colorway" at bounding box center [950, 318] width 64 height 13
type input "**********"
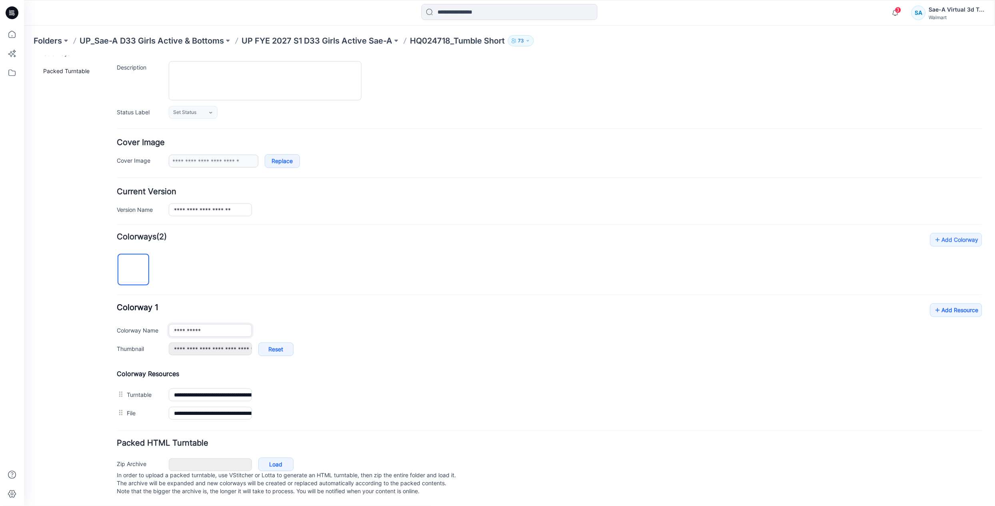
click at [140, 332] on div "**********" at bounding box center [548, 330] width 865 height 13
type input "**********"
click at [215, 256] on div "**********" at bounding box center [548, 328] width 865 height 190
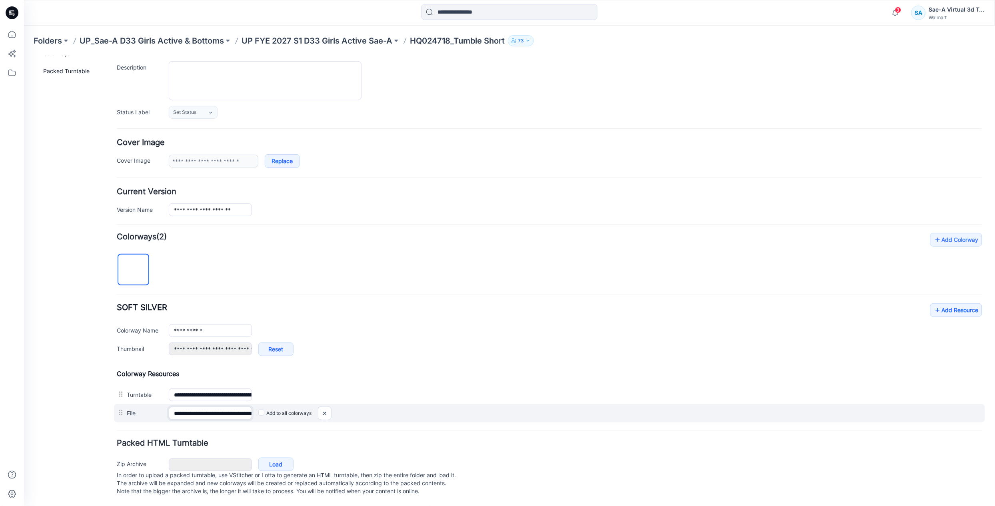
scroll to position [0, 68]
drag, startPoint x: 218, startPoint y: 415, endPoint x: 303, endPoint y: 413, distance: 85.2
click at [303, 413] on div "**********" at bounding box center [549, 413] width 871 height 18
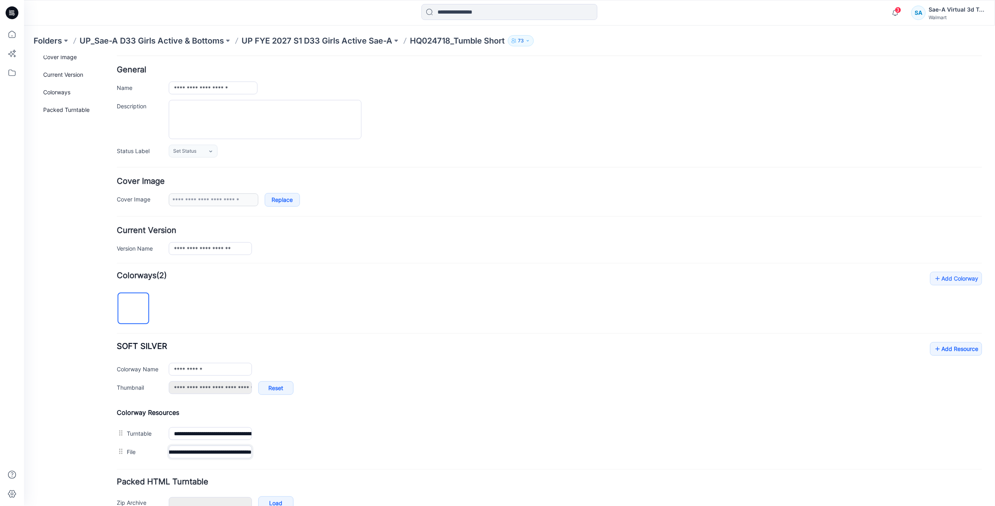
scroll to position [0, 0]
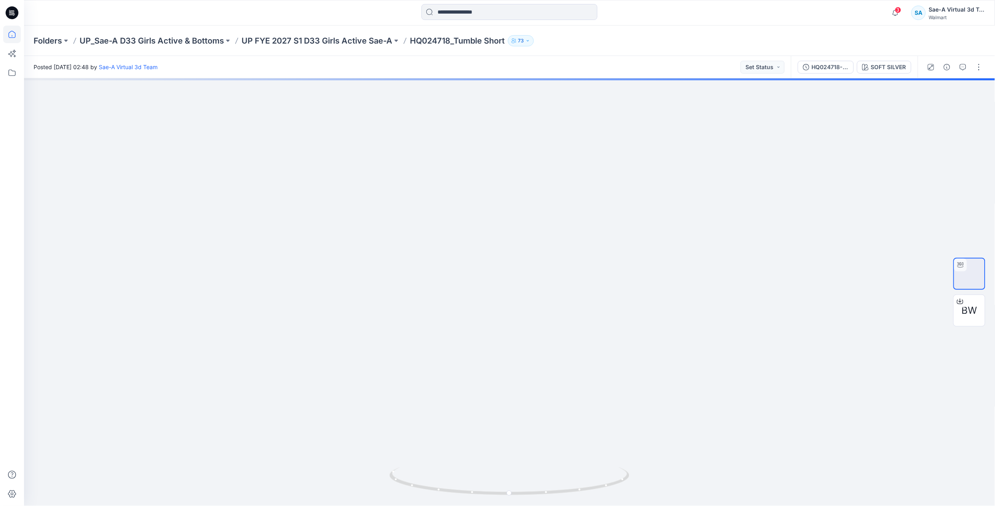
click at [15, 38] on icon at bounding box center [12, 35] width 18 height 18
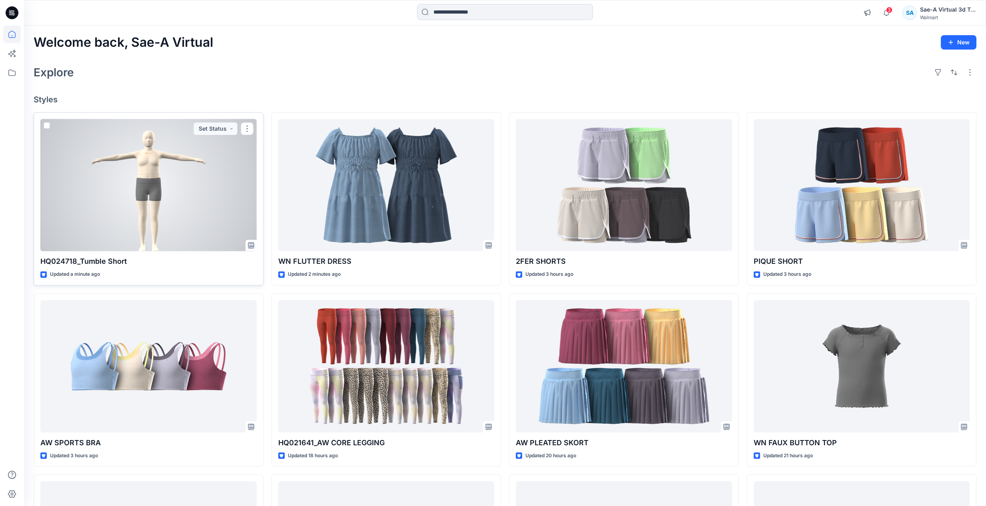
click at [166, 228] on div at bounding box center [148, 185] width 216 height 132
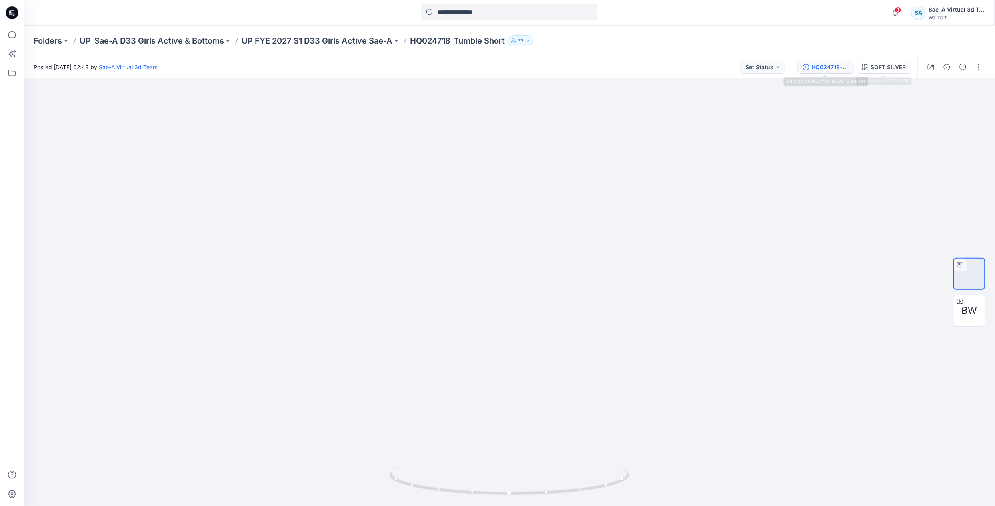
click at [821, 67] on div "HQ024718-PLUS_Size-set" at bounding box center [830, 67] width 37 height 9
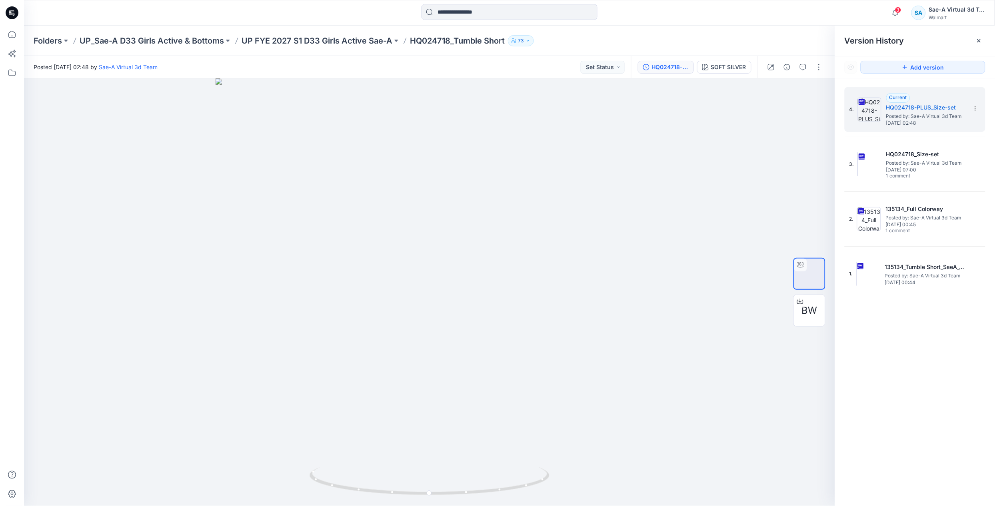
drag, startPoint x: 978, startPoint y: 42, endPoint x: 929, endPoint y: 56, distance: 50.8
click at [978, 42] on icon at bounding box center [979, 41] width 6 height 6
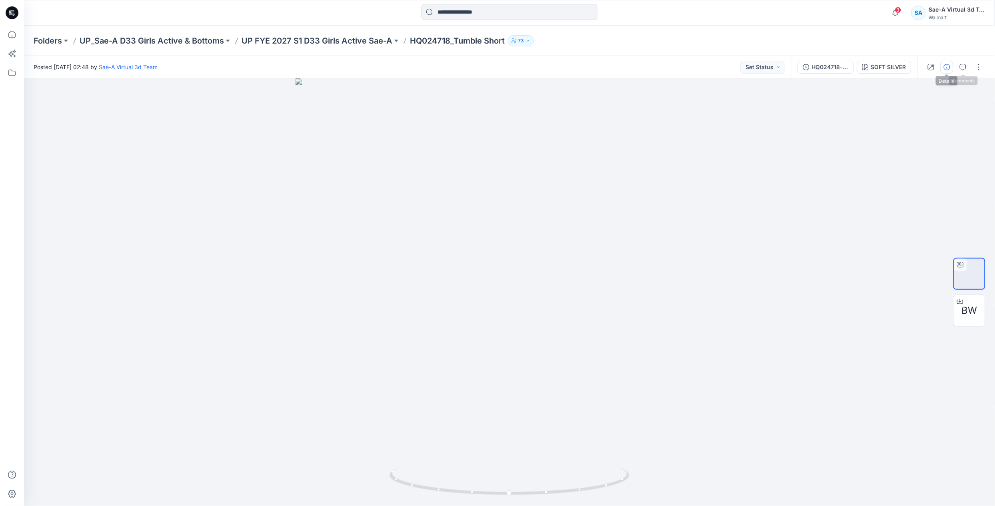
click at [947, 72] on button "button" at bounding box center [946, 67] width 13 height 13
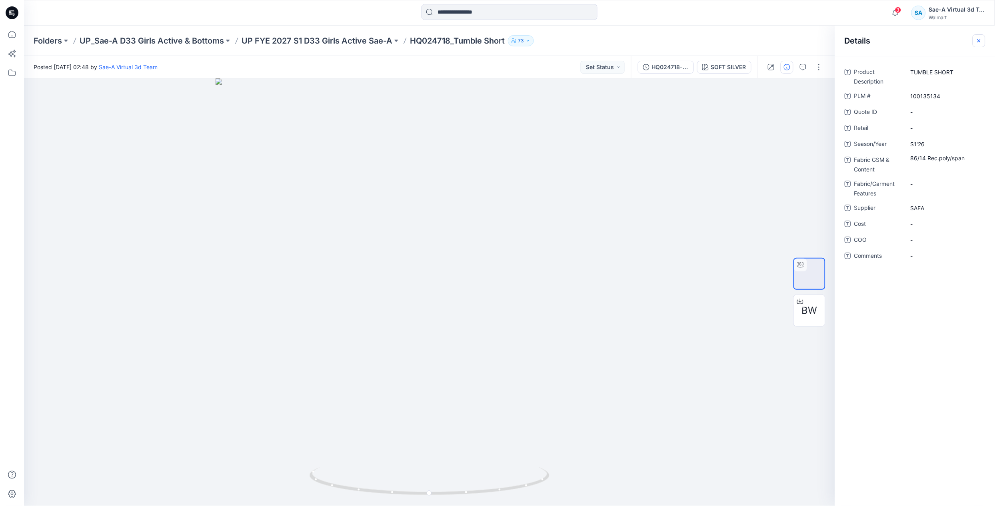
click at [977, 42] on icon "button" at bounding box center [979, 41] width 6 height 6
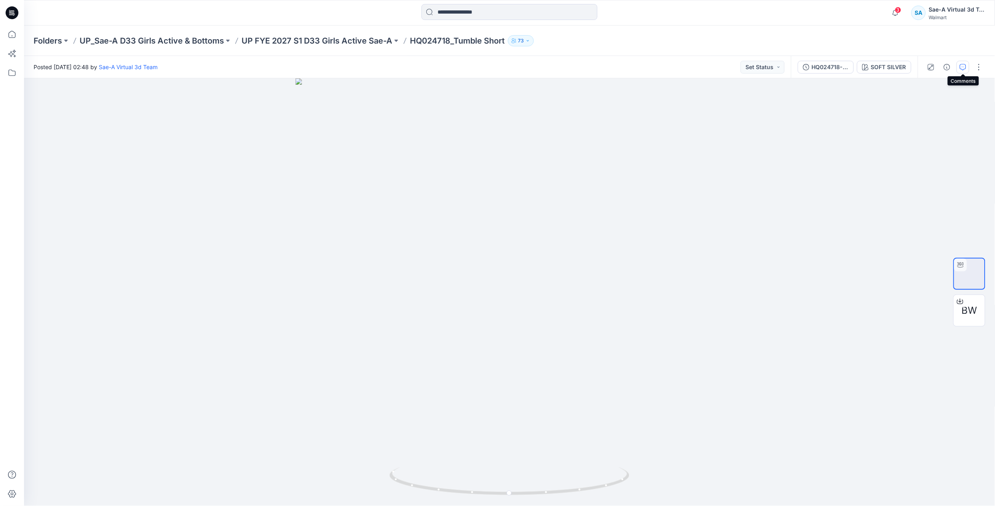
click at [962, 66] on icon "button" at bounding box center [963, 67] width 6 height 6
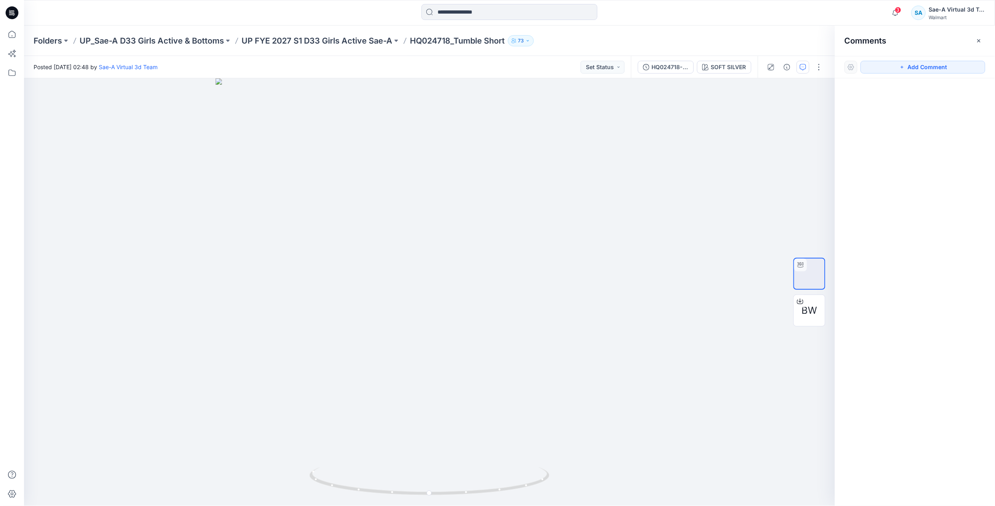
drag, startPoint x: 978, startPoint y: 39, endPoint x: 947, endPoint y: 45, distance: 31.3
click at [978, 39] on icon "button" at bounding box center [979, 41] width 6 height 6
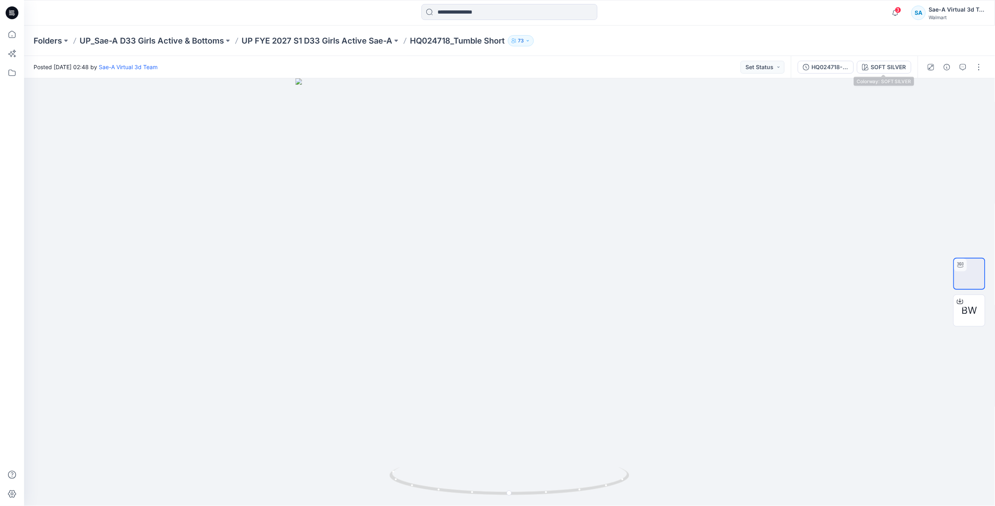
click at [847, 63] on div "HQ024718-PLUS_Size-set" at bounding box center [830, 67] width 37 height 9
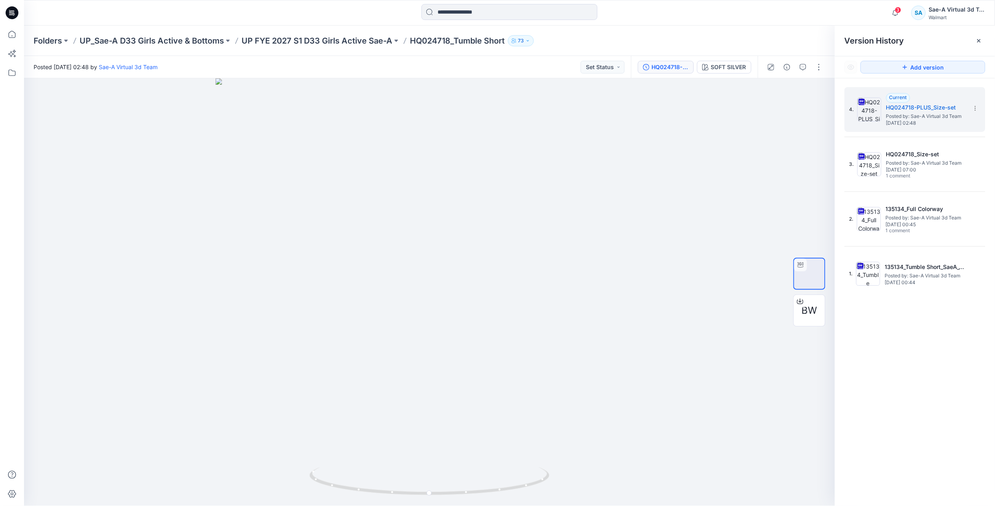
click at [708, 31] on div "Folders UP_Sae-A D33 Girls Active & Bottoms UP FYE 2027 S1 D33 Girls Active Sae…" at bounding box center [509, 41] width 971 height 30
click at [978, 43] on icon at bounding box center [979, 41] width 6 height 6
